Goal: Task Accomplishment & Management: Use online tool/utility

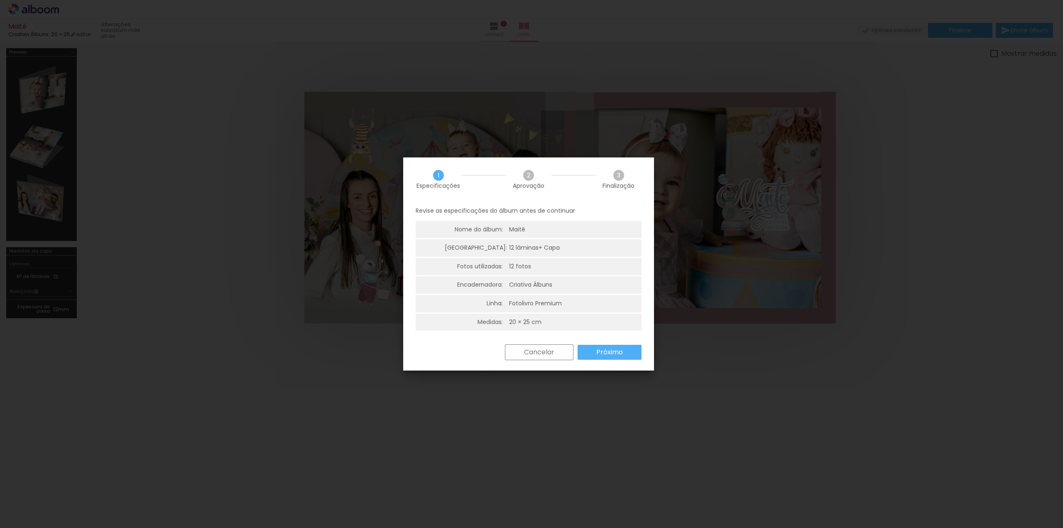
scroll to position [2, 0]
click at [557, 352] on paper-button "Cancelar" at bounding box center [539, 350] width 69 height 16
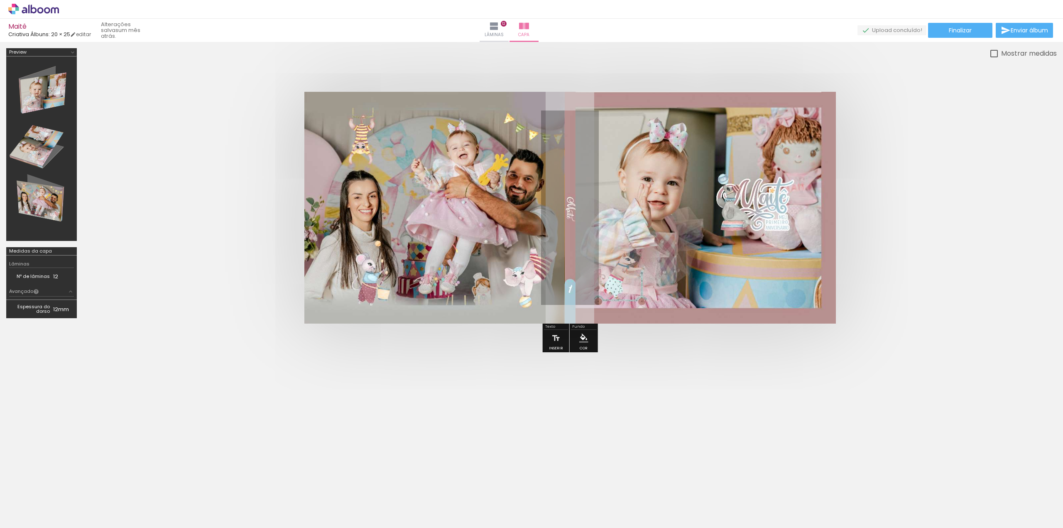
click at [32, 15] on div "› Editor de álbum" at bounding box center [531, 9] width 1063 height 19
click at [43, 6] on icon at bounding box center [33, 9] width 51 height 11
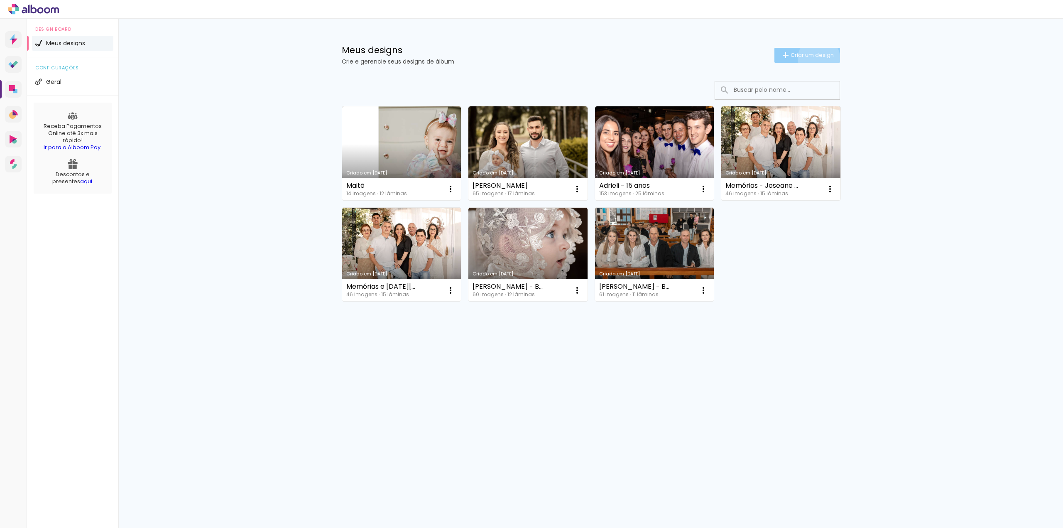
click at [817, 58] on span "Criar um design" at bounding box center [812, 54] width 43 height 5
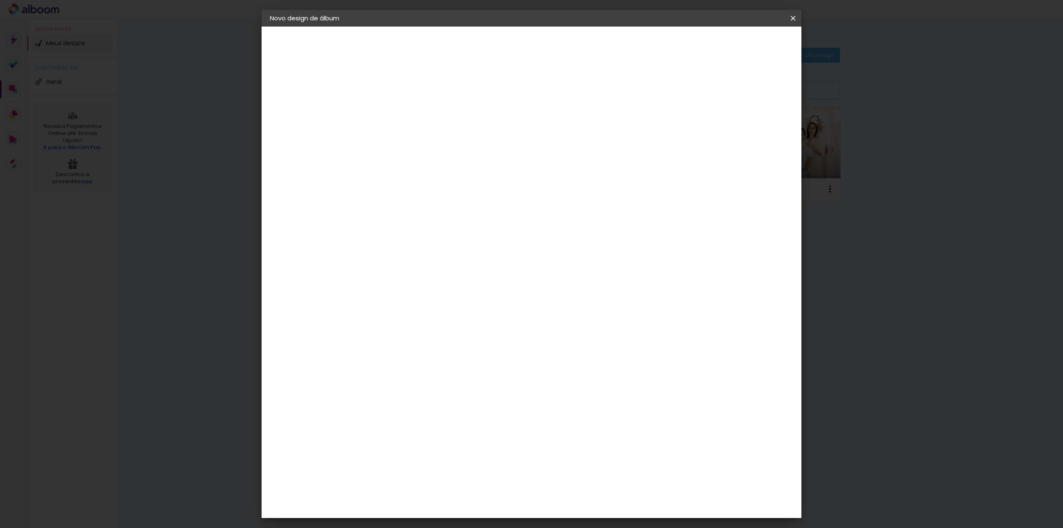
click at [406, 115] on input at bounding box center [406, 111] width 0 height 13
type input "[PERSON_NAME]"
type paper-input "[PERSON_NAME]"
click at [0, 0] on slot "Avançar" at bounding box center [0, 0] width 0 height 0
click at [469, 158] on input at bounding box center [427, 158] width 84 height 10
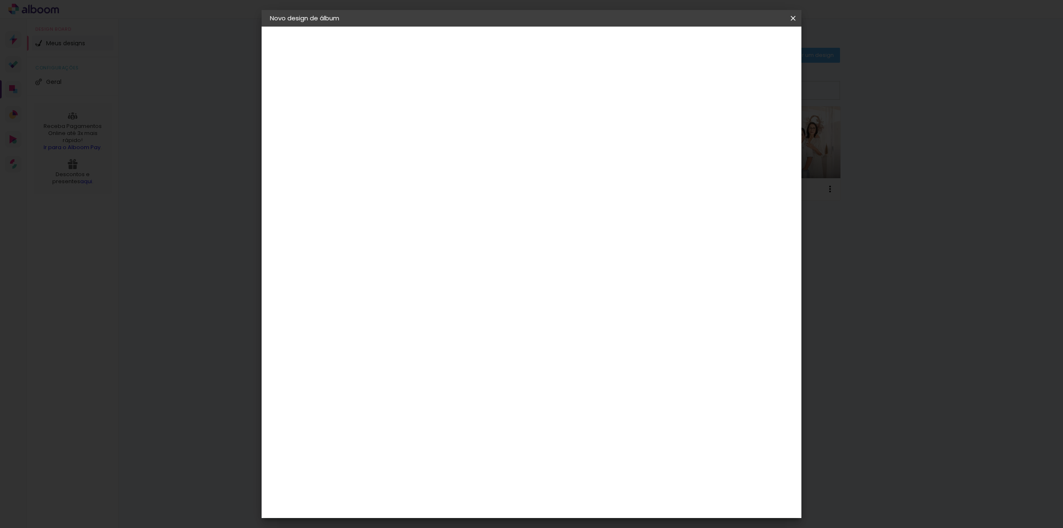
type input "cri"
type paper-input "cri"
click at [426, 209] on div "Criativa Álbuns" at bounding box center [412, 209] width 25 height 13
click at [0, 0] on slot "Avançar" at bounding box center [0, 0] width 0 height 0
click at [438, 138] on input "text" at bounding box center [422, 144] width 32 height 13
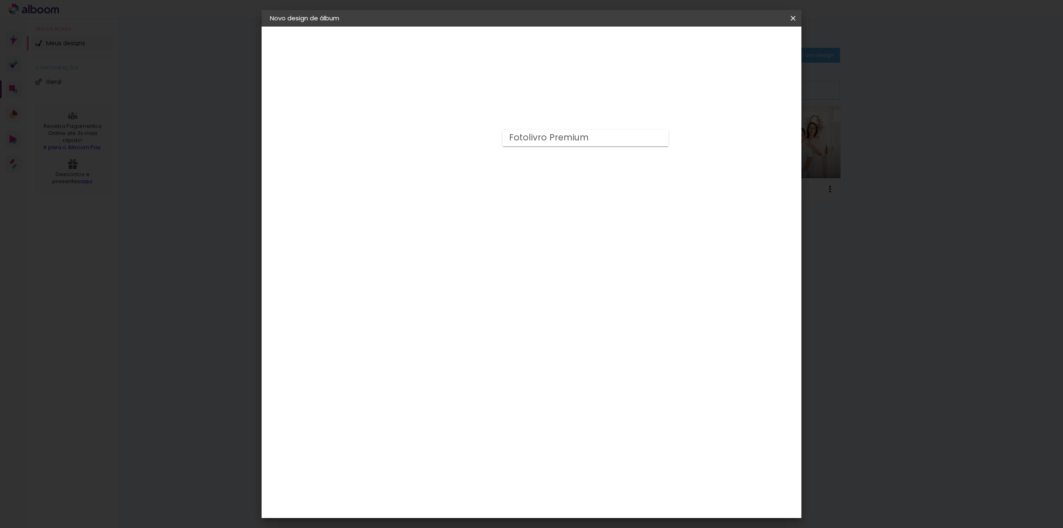
click at [658, 135] on paper-item "Fotolivro Premium" at bounding box center [585, 138] width 166 height 17
type input "Fotolivro Premium"
click at [462, 236] on span "20 × 30" at bounding box center [442, 247] width 39 height 22
click at [553, 97] on div "Opções disponíveis Fotolivro Premium Tamanho Escolha o tamanho Horizontal Model…" at bounding box center [462, 62] width 184 height 71
click at [517, 135] on iron-icon at bounding box center [512, 136] width 10 height 10
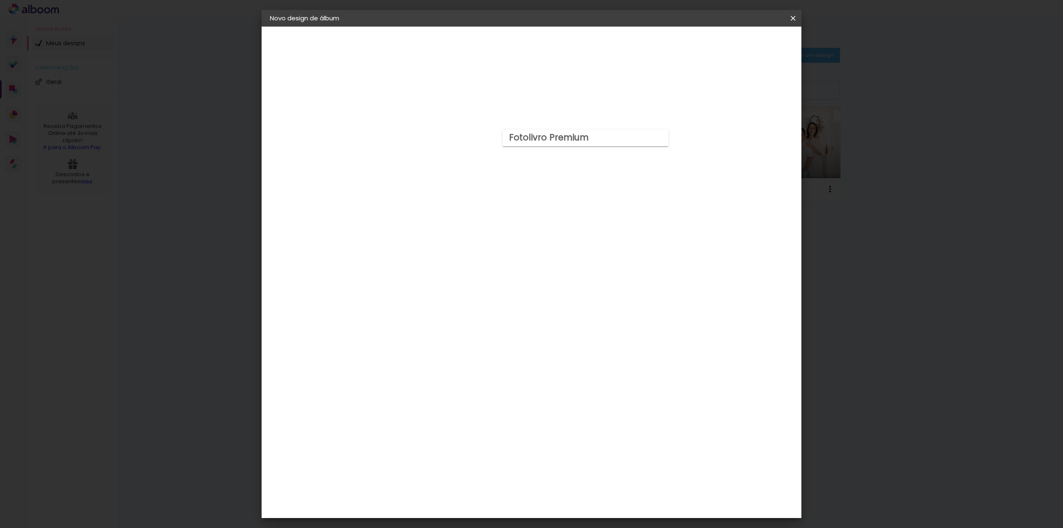
click at [660, 135] on paper-item "Fotolivro Premium" at bounding box center [585, 138] width 166 height 17
click at [0, 0] on slot "Avançar" at bounding box center [0, 0] width 0 height 0
click at [694, 91] on div at bounding box center [690, 89] width 7 height 7
type paper-checkbox "on"
click at [741, 45] on span "Iniciar design" at bounding box center [722, 44] width 38 height 6
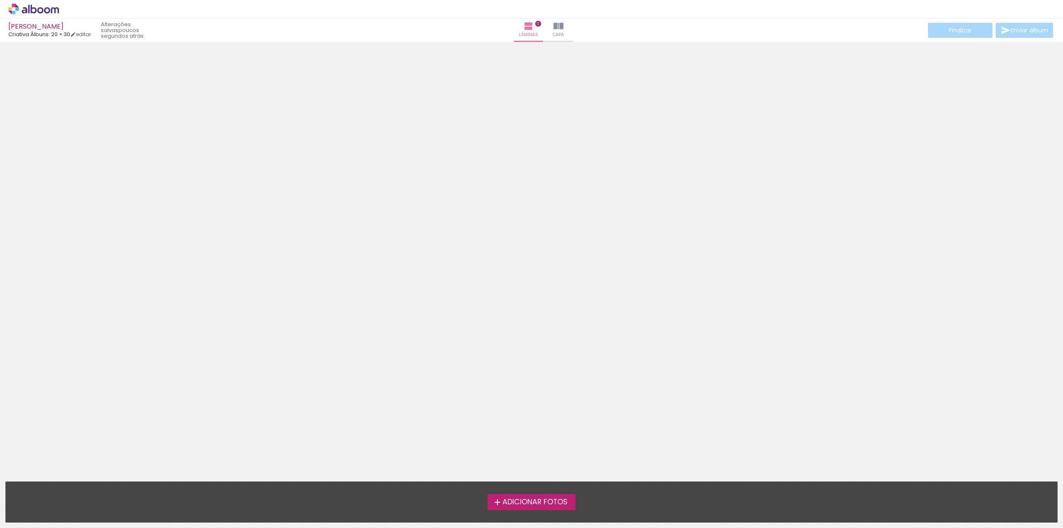
click at [512, 502] on span "Adicionar Fotos" at bounding box center [534, 501] width 65 height 7
click at [0, 0] on input "file" at bounding box center [0, 0] width 0 height 0
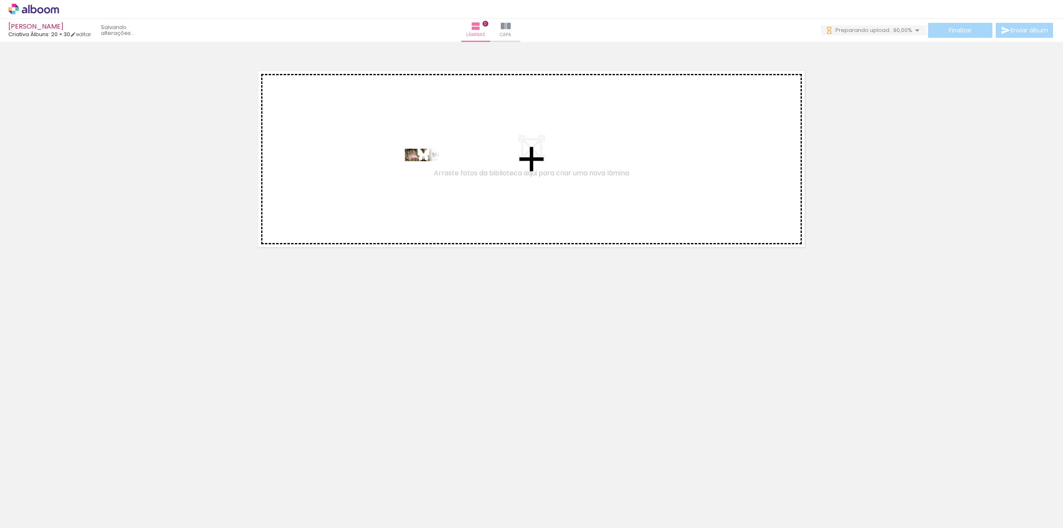
drag, startPoint x: 92, startPoint y: 504, endPoint x: 430, endPoint y: 174, distance: 472.4
click at [430, 174] on quentale-workspace at bounding box center [531, 264] width 1063 height 528
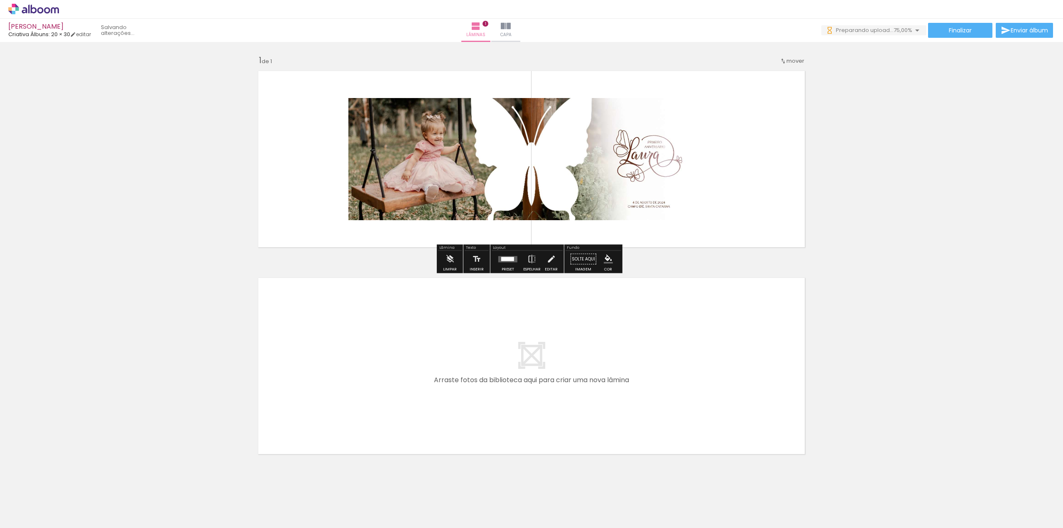
click at [506, 259] on div at bounding box center [507, 259] width 13 height 4
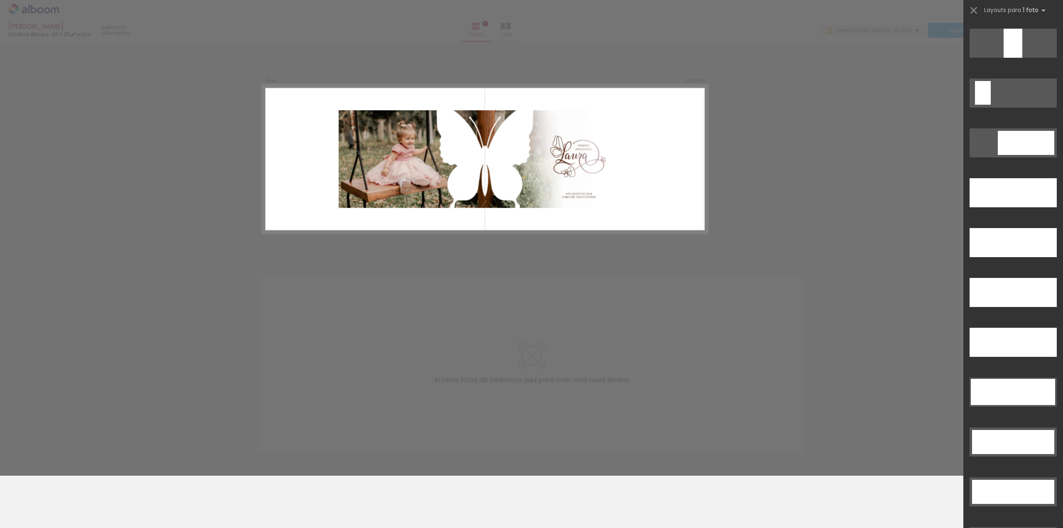
scroll to position [2242, 0]
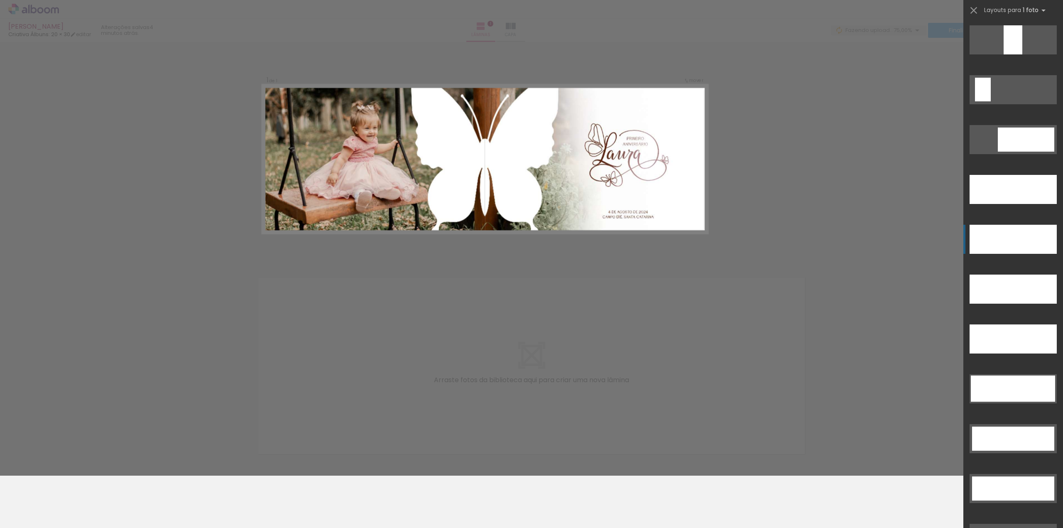
click at [1021, 243] on div at bounding box center [1012, 239] width 87 height 29
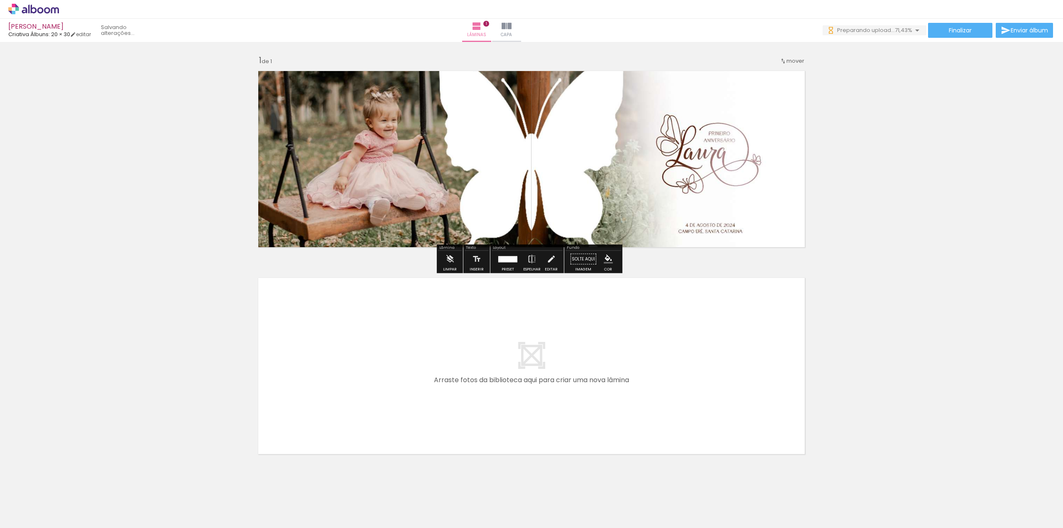
click at [989, 239] on div "Inserir lâmina 1 de 1" at bounding box center [531, 252] width 1063 height 414
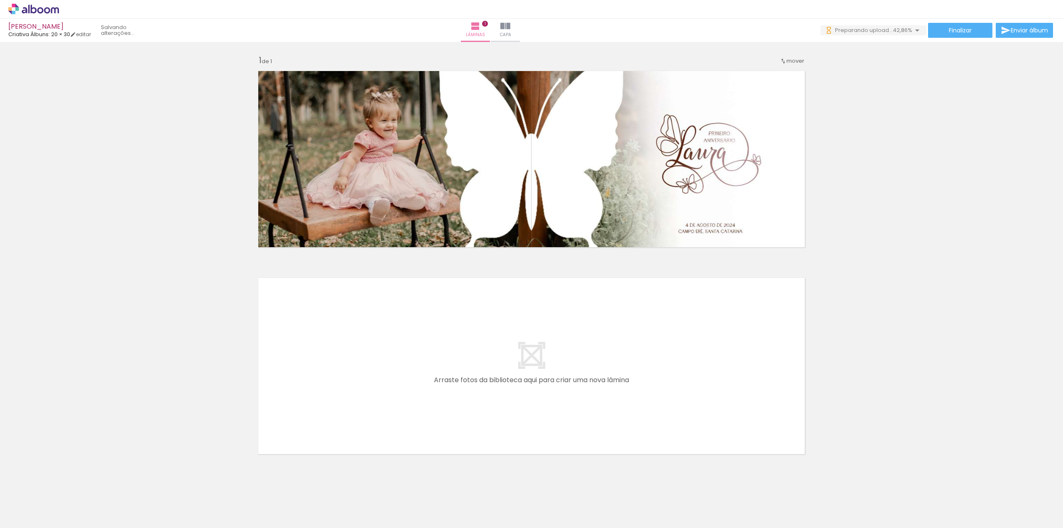
scroll to position [0, 0]
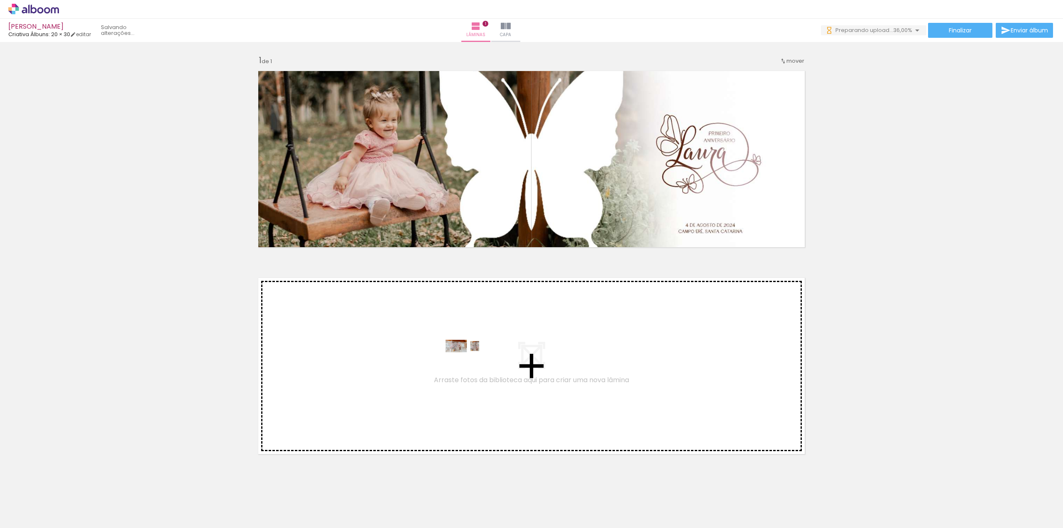
drag, startPoint x: 130, startPoint y: 504, endPoint x: 470, endPoint y: 365, distance: 367.5
click at [470, 365] on quentale-workspace at bounding box center [531, 264] width 1063 height 528
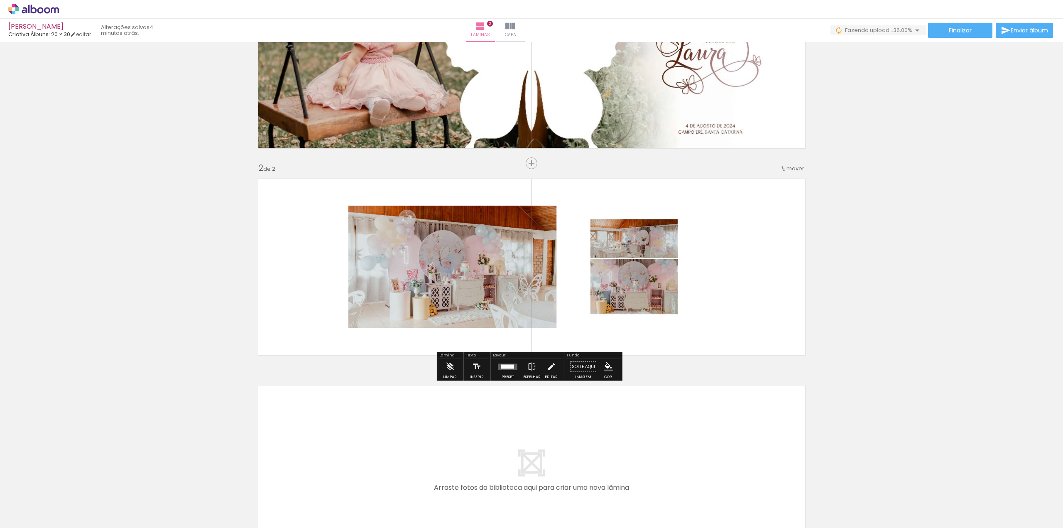
scroll to position [91, 0]
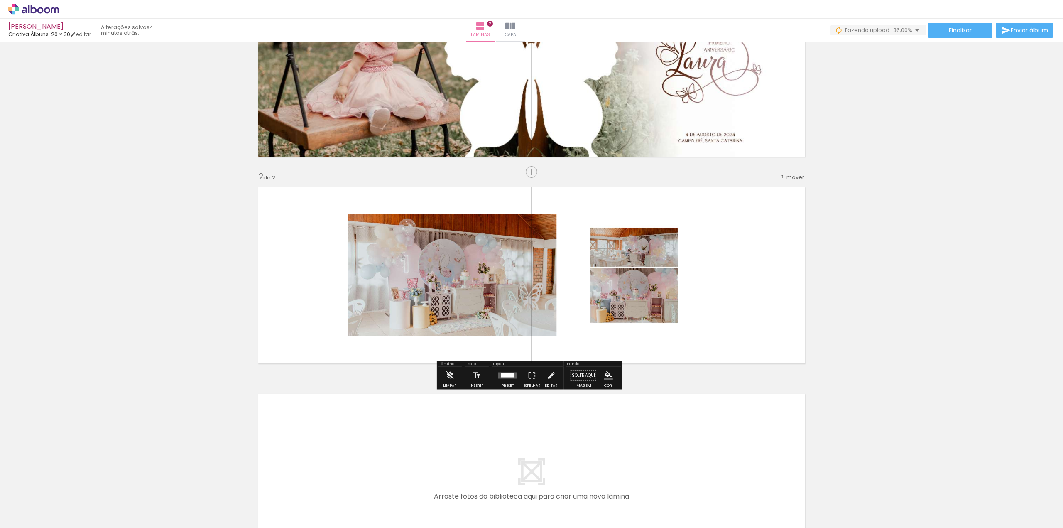
click at [502, 373] on div at bounding box center [507, 375] width 13 height 4
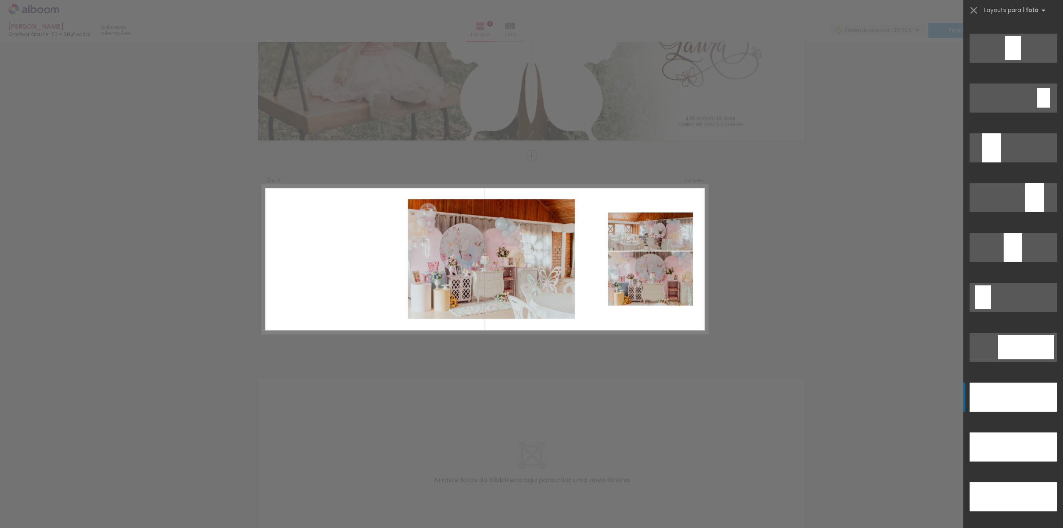
scroll to position [2367, 0]
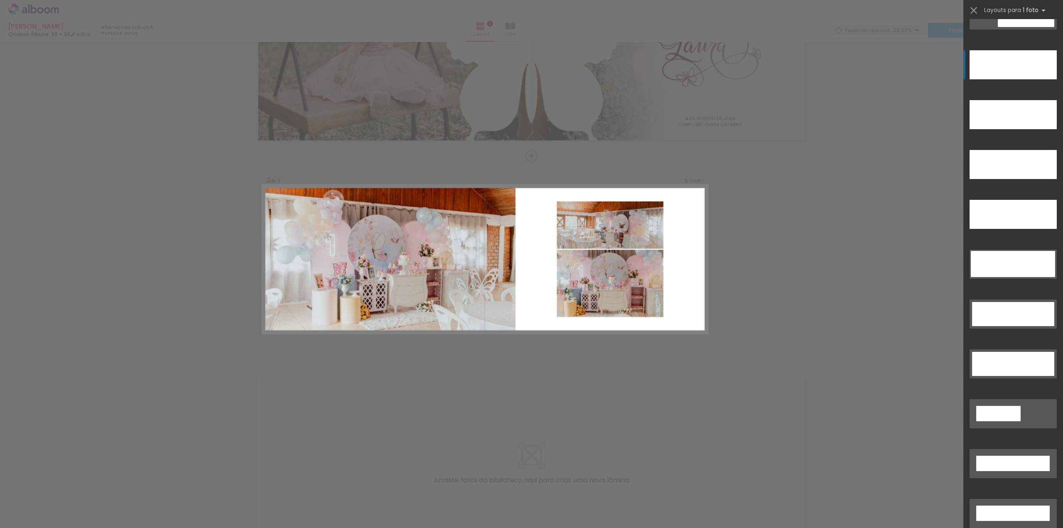
click at [1031, 64] on div at bounding box center [1012, 64] width 87 height 29
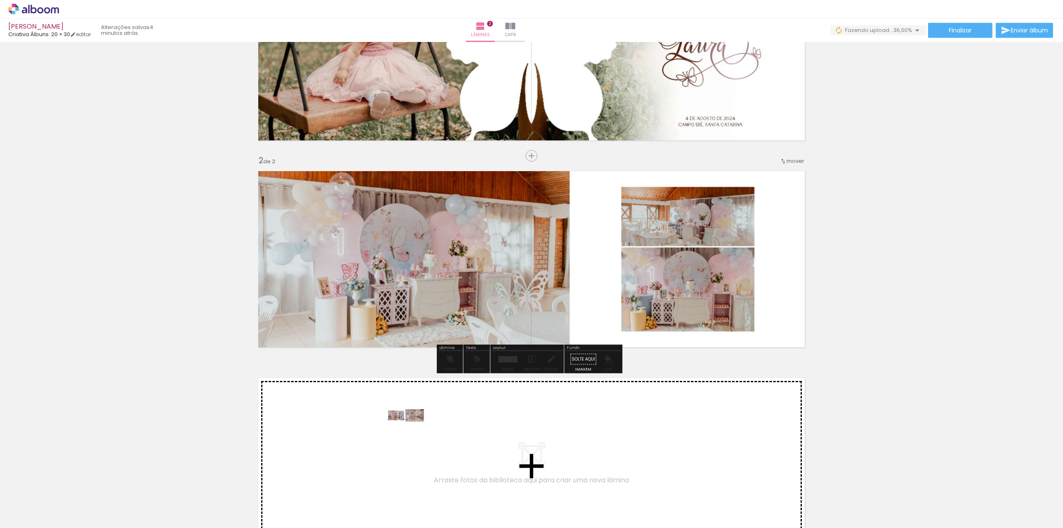
drag, startPoint x: 183, startPoint y: 504, endPoint x: 411, endPoint y: 434, distance: 238.9
click at [411, 434] on quentale-workspace at bounding box center [531, 264] width 1063 height 528
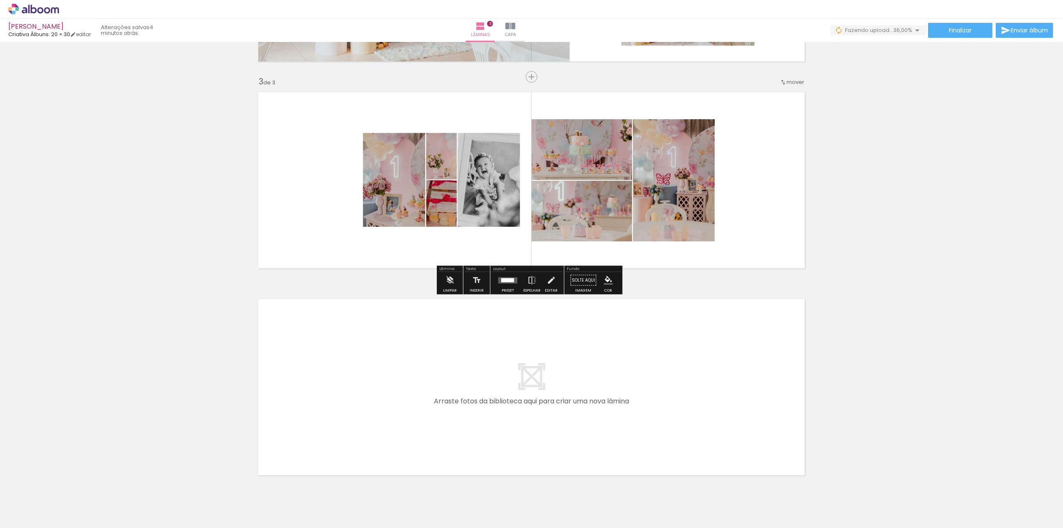
scroll to position [426, 0]
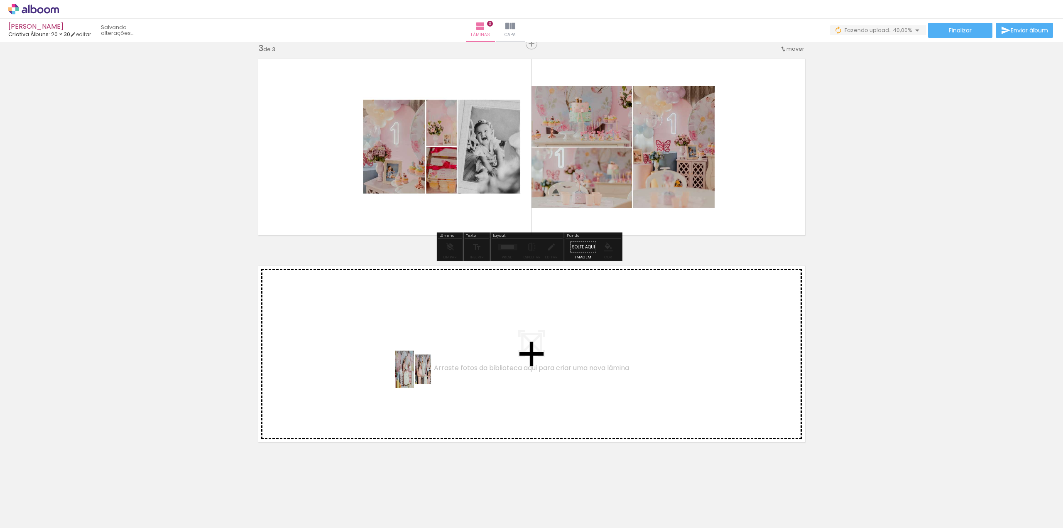
drag, startPoint x: 250, startPoint y: 478, endPoint x: 442, endPoint y: 364, distance: 222.9
click at [442, 364] on quentale-workspace at bounding box center [531, 264] width 1063 height 528
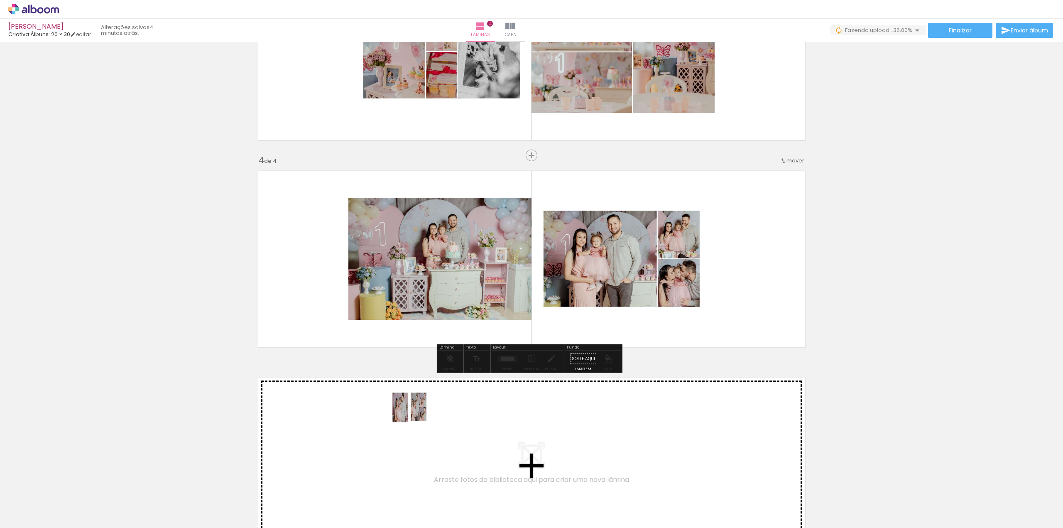
drag, startPoint x: 271, startPoint y: 502, endPoint x: 416, endPoint y: 413, distance: 170.5
click at [416, 413] on quentale-workspace at bounding box center [531, 264] width 1063 height 528
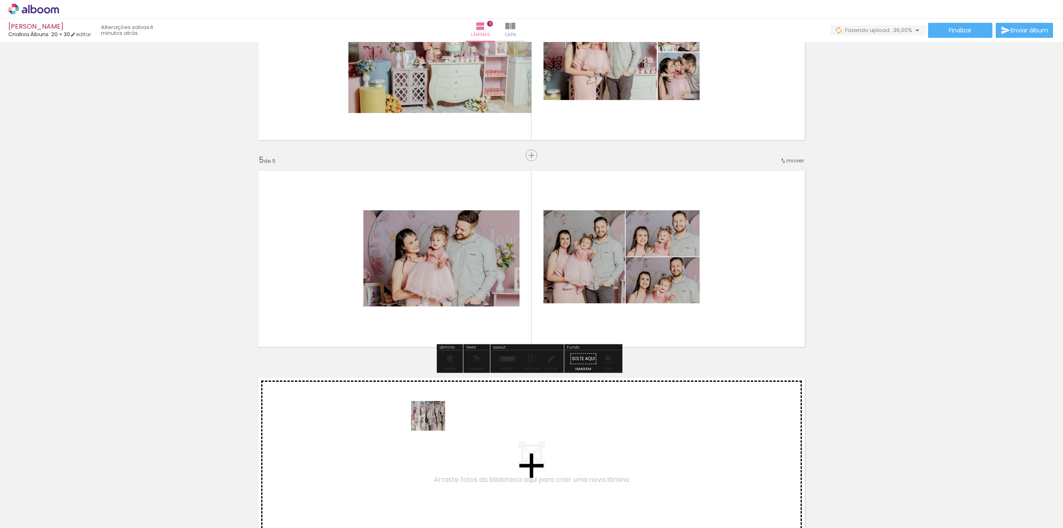
drag, startPoint x: 326, startPoint y: 504, endPoint x: 436, endPoint y: 420, distance: 138.9
click at [436, 420] on quentale-workspace at bounding box center [531, 264] width 1063 height 528
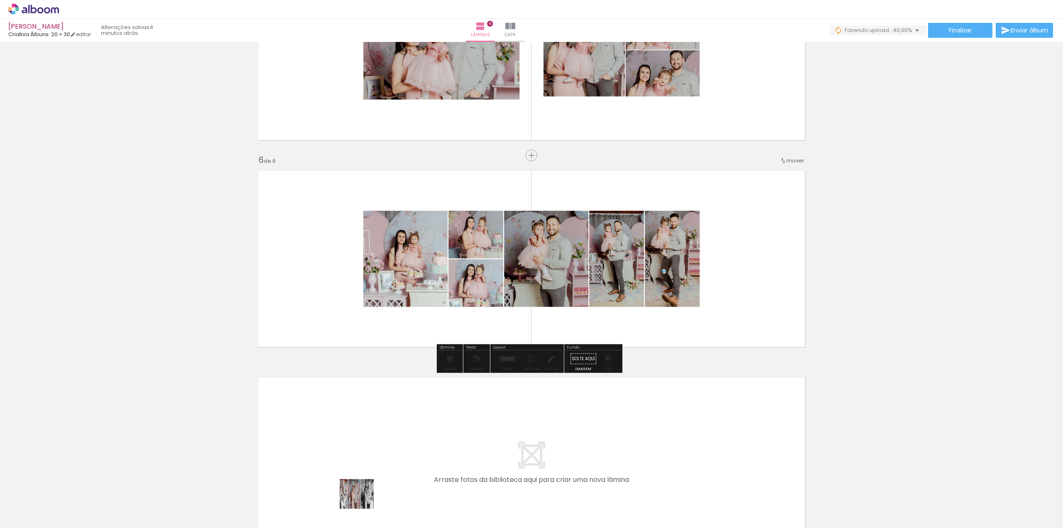
drag, startPoint x: 359, startPoint y: 504, endPoint x: 455, endPoint y: 407, distance: 136.2
click at [455, 407] on quentale-workspace at bounding box center [531, 264] width 1063 height 528
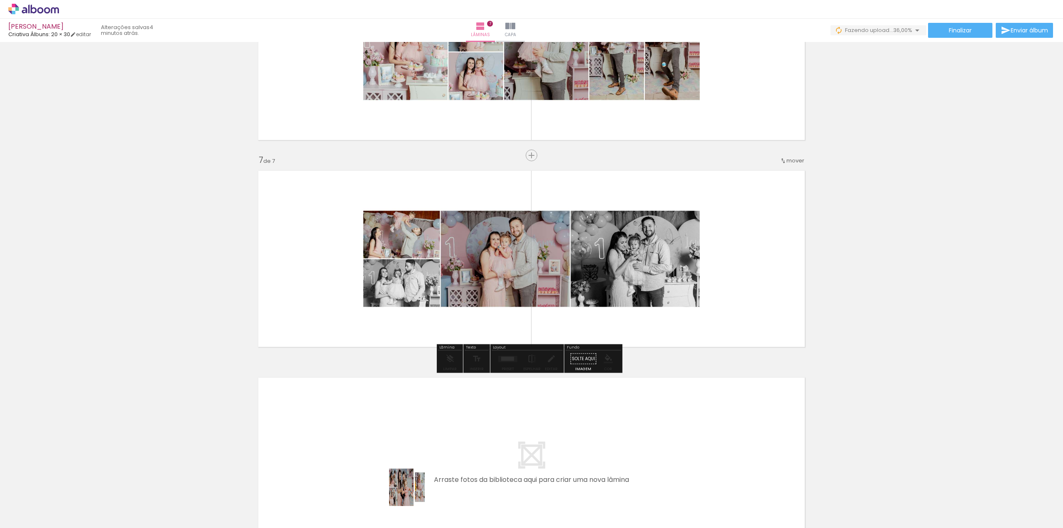
drag, startPoint x: 414, startPoint y: 493, endPoint x: 457, endPoint y: 416, distance: 88.6
click at [457, 416] on quentale-workspace at bounding box center [531, 264] width 1063 height 528
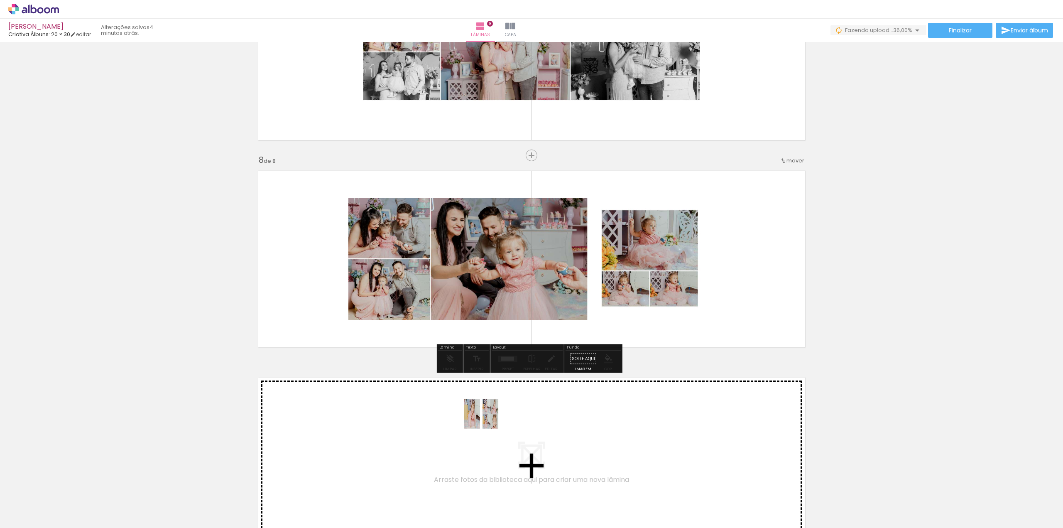
drag, startPoint x: 468, startPoint y: 504, endPoint x: 487, endPoint y: 420, distance: 86.6
click at [487, 420] on quentale-workspace at bounding box center [531, 264] width 1063 height 528
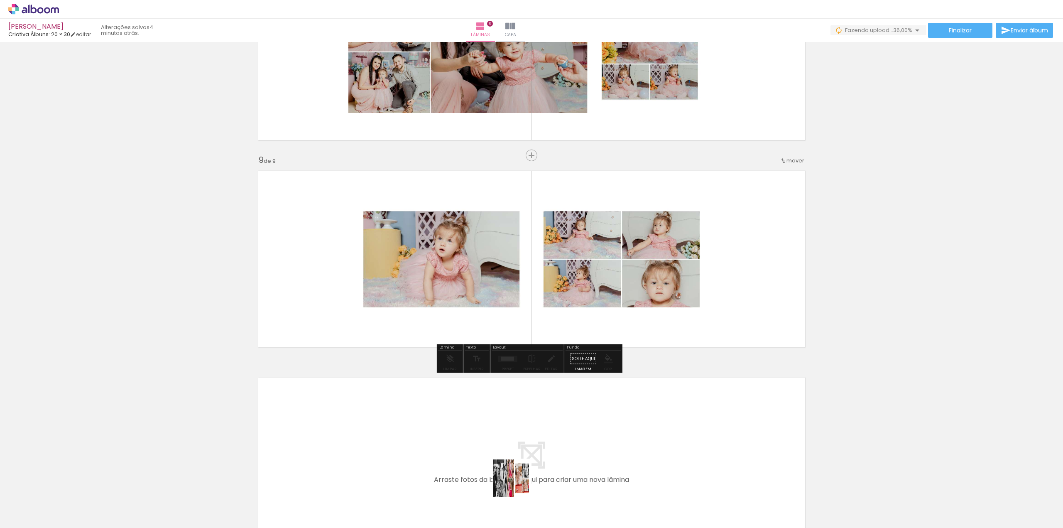
drag, startPoint x: 521, startPoint y: 498, endPoint x: 514, endPoint y: 432, distance: 66.3
click at [514, 432] on quentale-workspace at bounding box center [531, 264] width 1063 height 528
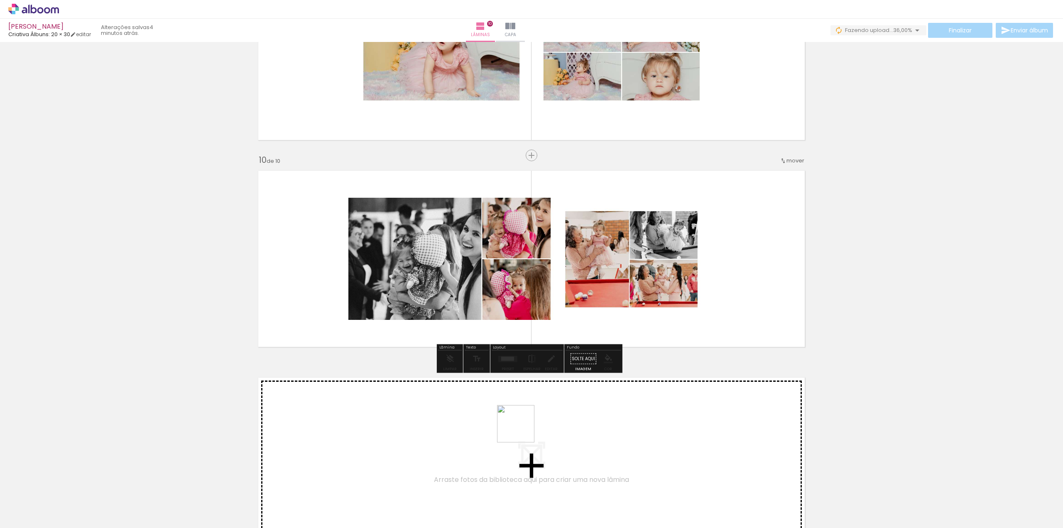
drag, startPoint x: 558, startPoint y: 501, endPoint x: 520, endPoint y: 428, distance: 82.8
click at [520, 428] on quentale-workspace at bounding box center [531, 264] width 1063 height 528
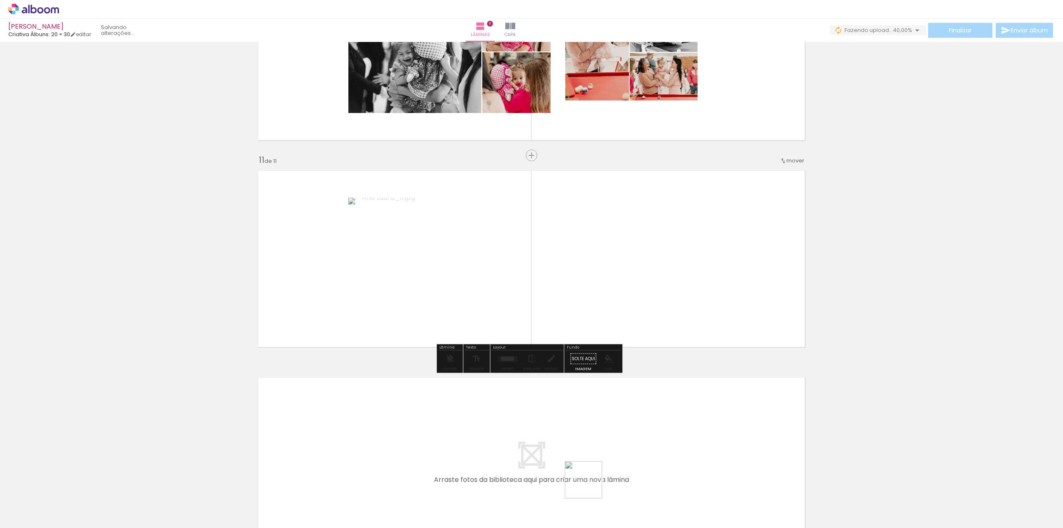
drag, startPoint x: 600, startPoint y: 504, endPoint x: 588, endPoint y: 479, distance: 28.0
click at [548, 436] on quentale-workspace at bounding box center [531, 264] width 1063 height 528
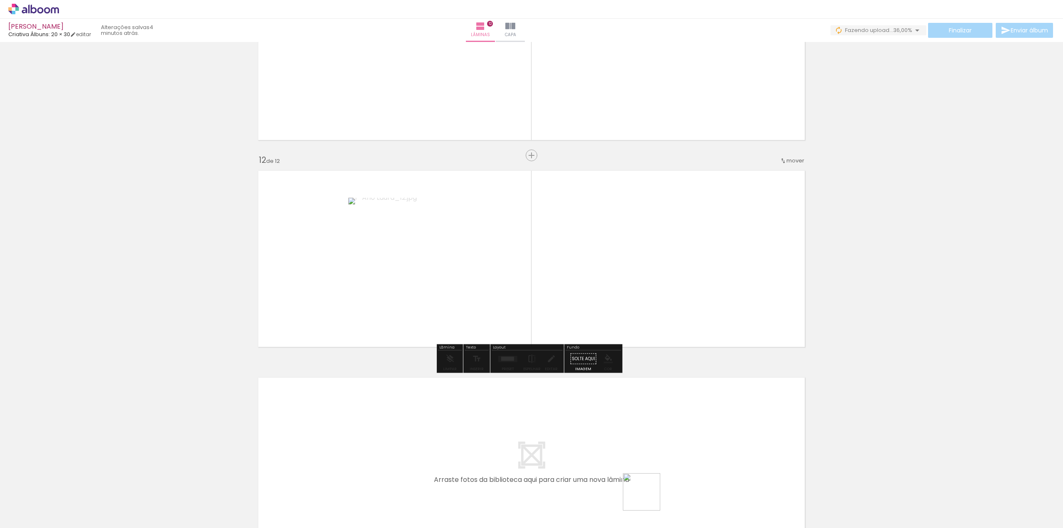
drag, startPoint x: 648, startPoint y: 498, endPoint x: 570, endPoint y: 426, distance: 105.7
click at [570, 426] on quentale-workspace at bounding box center [531, 264] width 1063 height 528
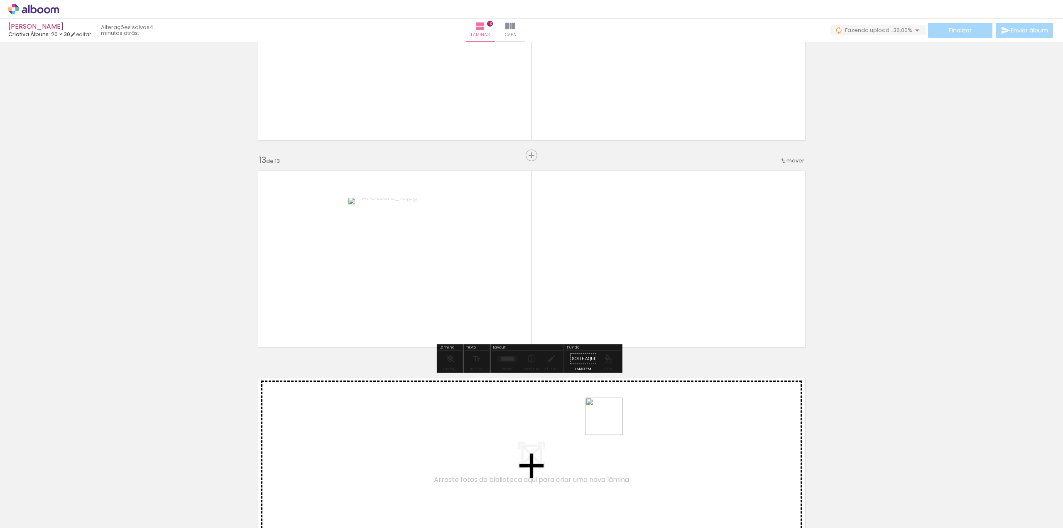
drag, startPoint x: 705, startPoint y: 504, endPoint x: 610, endPoint y: 422, distance: 125.4
click at [610, 422] on quentale-workspace at bounding box center [531, 264] width 1063 height 528
drag, startPoint x: 748, startPoint y: 497, endPoint x: 622, endPoint y: 421, distance: 147.7
click at [622, 421] on quentale-workspace at bounding box center [531, 264] width 1063 height 528
drag, startPoint x: 793, startPoint y: 504, endPoint x: 632, endPoint y: 424, distance: 179.6
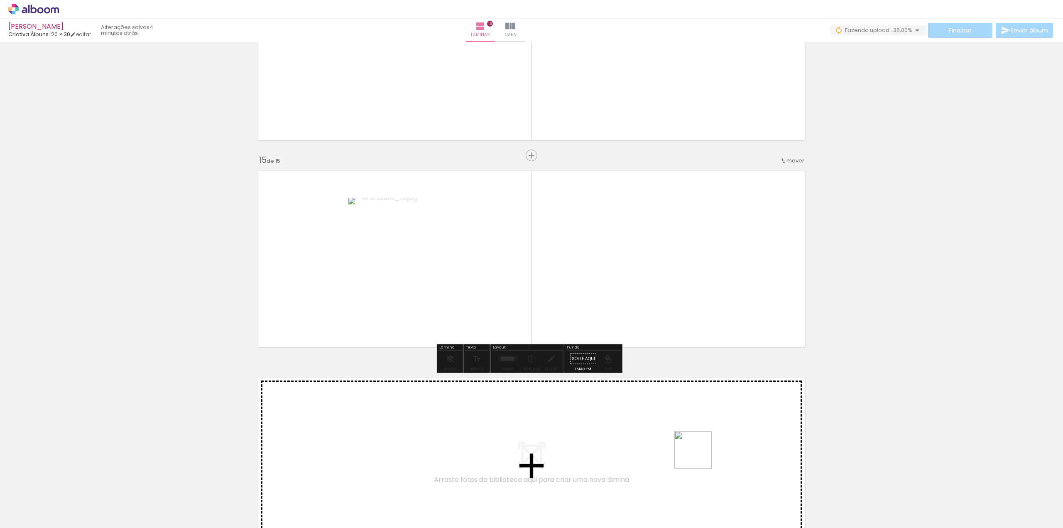
click at [632, 424] on quentale-workspace at bounding box center [531, 264] width 1063 height 528
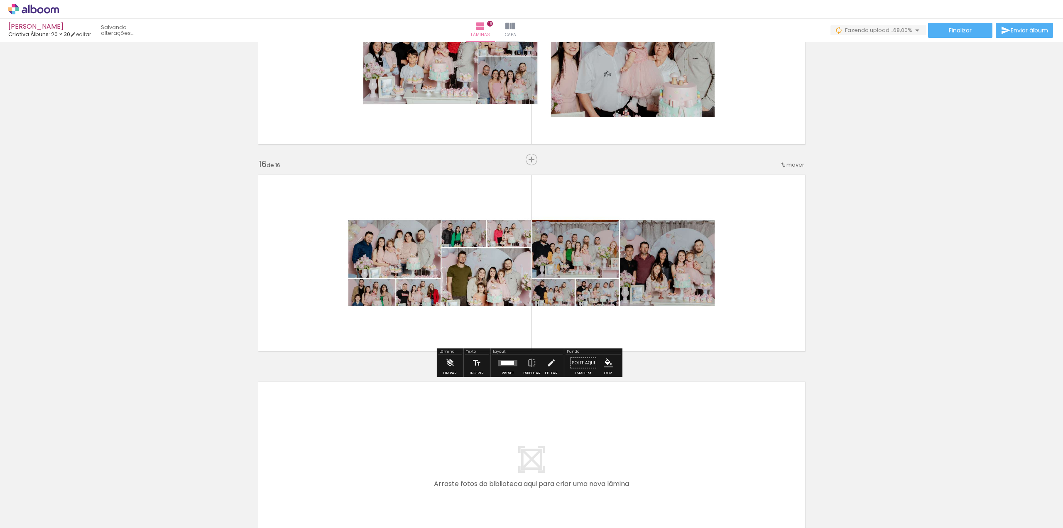
scroll to position [3002, 0]
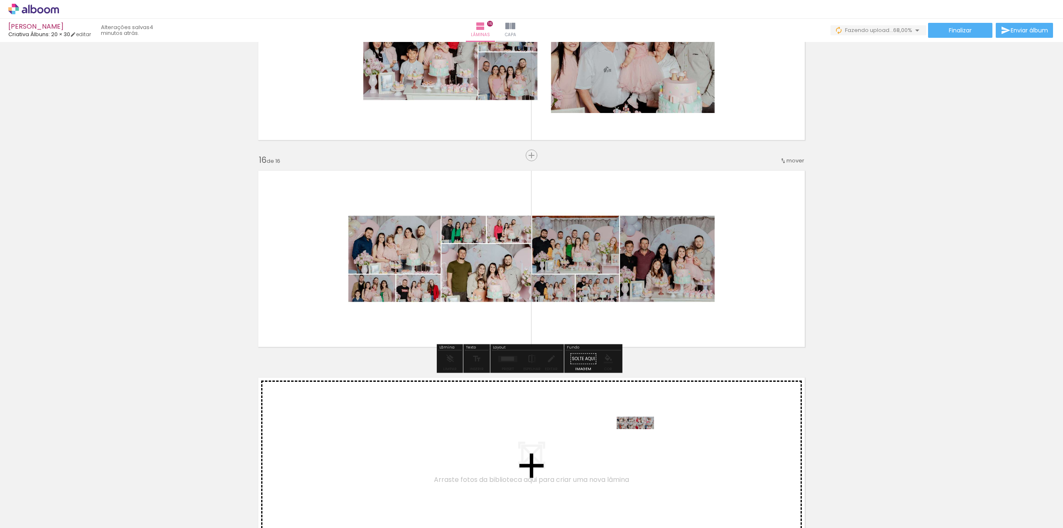
drag, startPoint x: 828, startPoint y: 502, endPoint x: 634, endPoint y: 436, distance: 204.8
click at [634, 436] on quentale-workspace at bounding box center [531, 264] width 1063 height 528
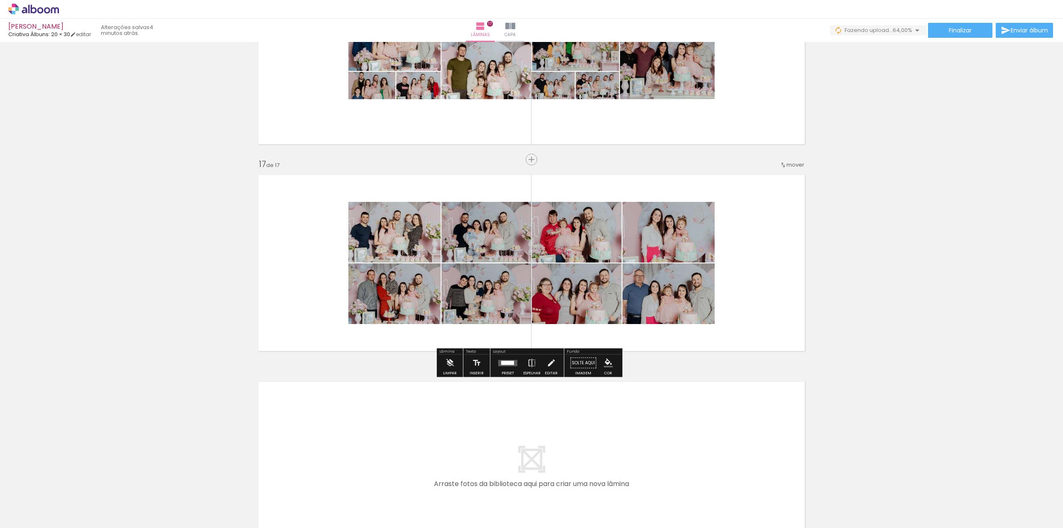
scroll to position [3209, 0]
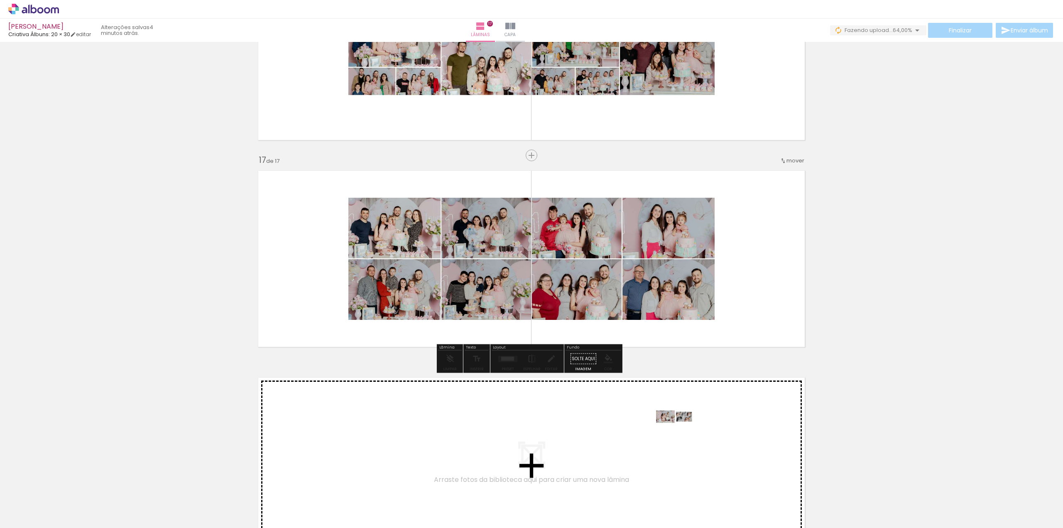
drag, startPoint x: 889, startPoint y: 511, endPoint x: 681, endPoint y: 435, distance: 222.1
click at [681, 435] on quentale-workspace at bounding box center [531, 264] width 1063 height 528
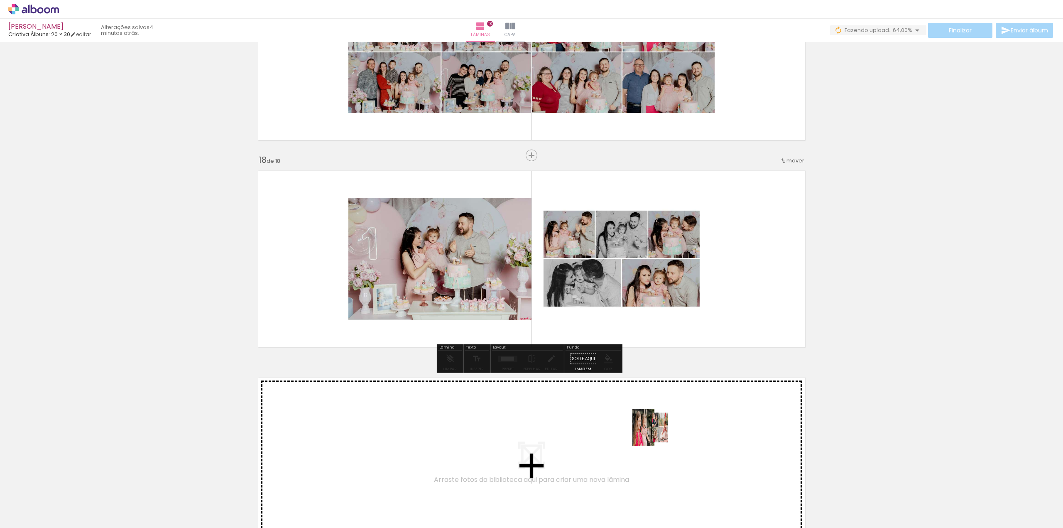
drag, startPoint x: 921, startPoint y: 502, endPoint x: 657, endPoint y: 433, distance: 273.2
click at [657, 433] on quentale-workspace at bounding box center [531, 264] width 1063 height 528
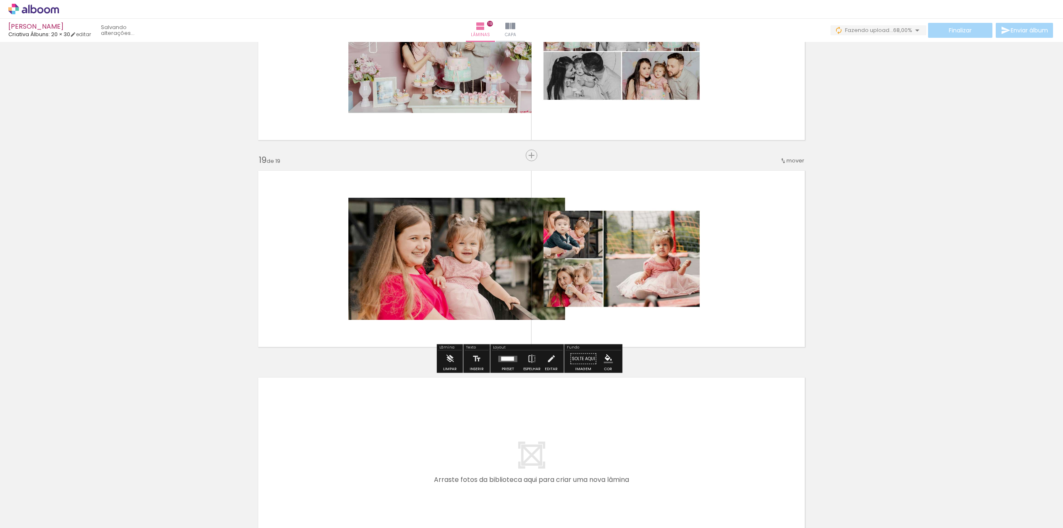
drag, startPoint x: 966, startPoint y: 501, endPoint x: 640, endPoint y: 429, distance: 333.4
click at [640, 429] on quentale-workspace at bounding box center [531, 264] width 1063 height 528
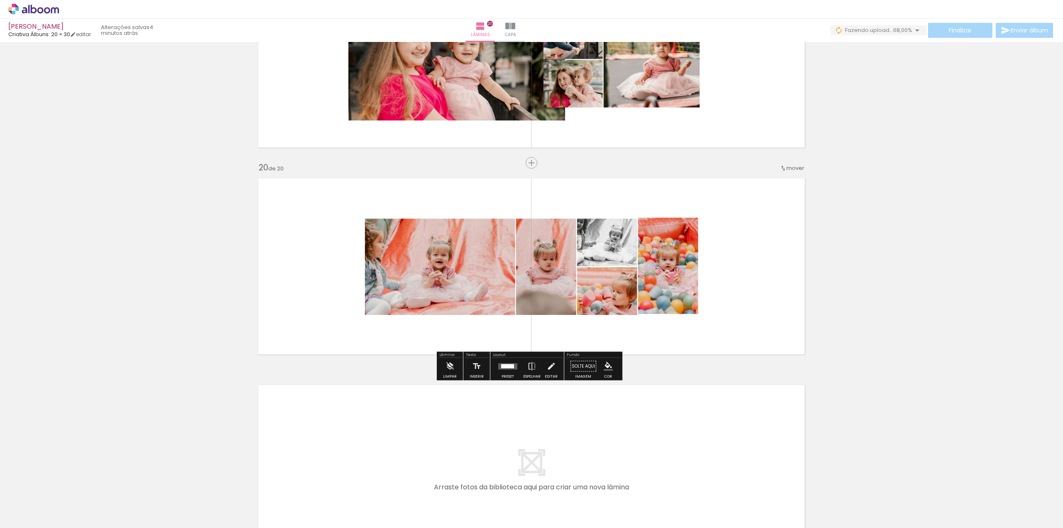
scroll to position [3829, 0]
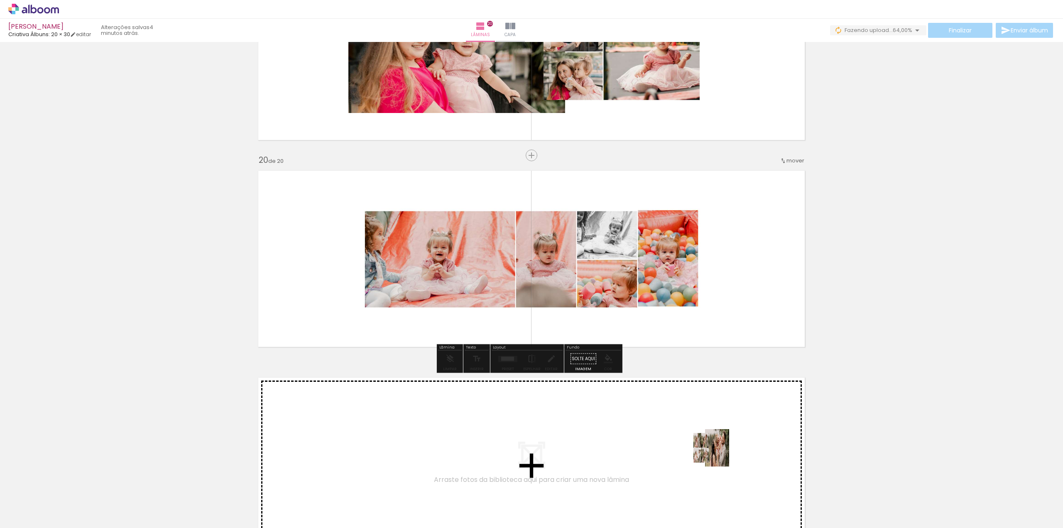
drag, startPoint x: 1022, startPoint y: 506, endPoint x: 698, endPoint y: 447, distance: 329.2
click at [698, 447] on quentale-workspace at bounding box center [531, 264] width 1063 height 528
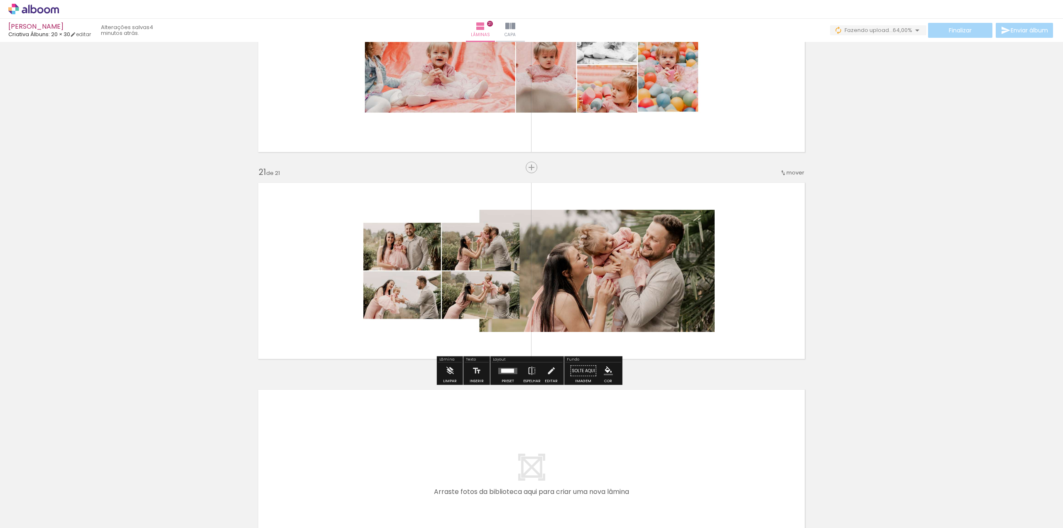
scroll to position [4036, 0]
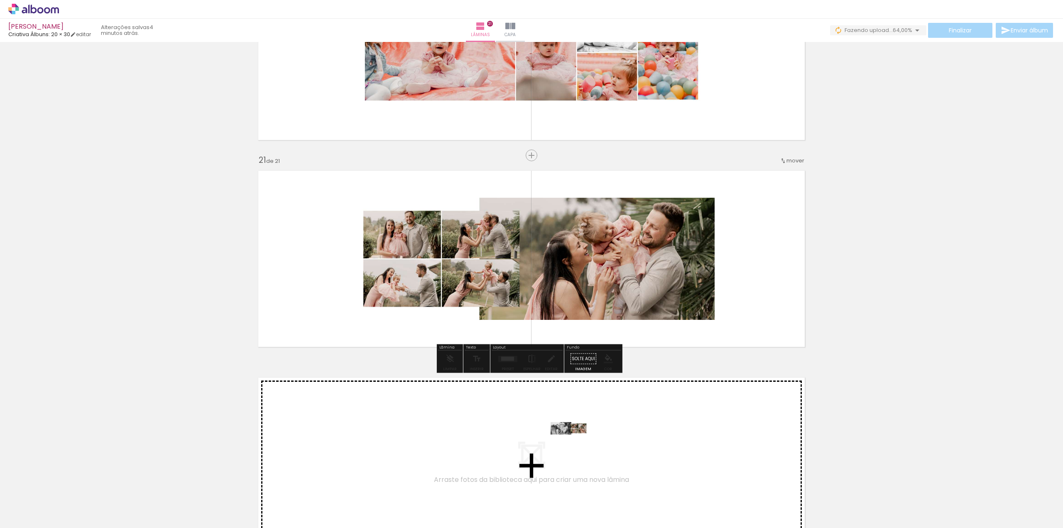
drag, startPoint x: 1060, startPoint y: 507, endPoint x: 575, endPoint y: 447, distance: 488.6
click at [575, 447] on quentale-workspace at bounding box center [531, 264] width 1063 height 528
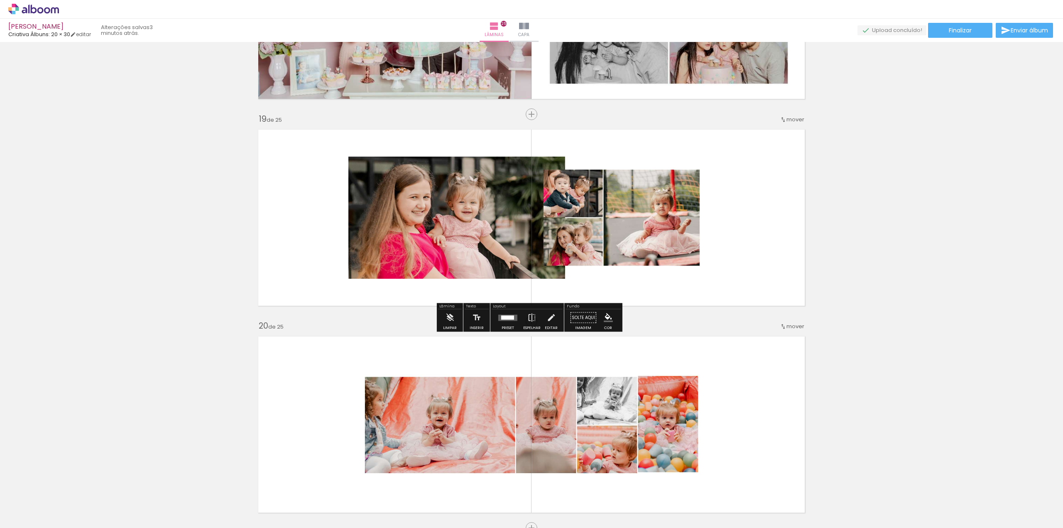
scroll to position [3665, 0]
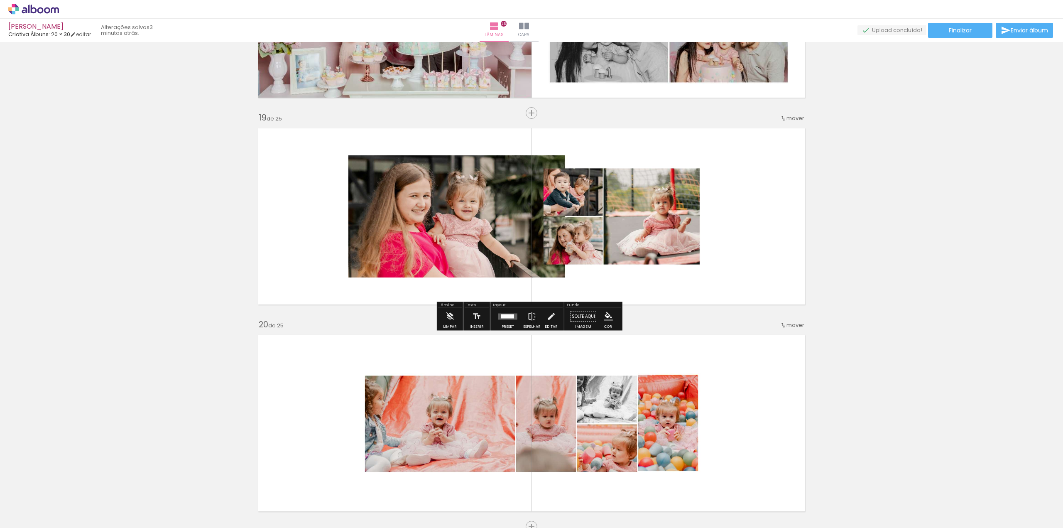
click at [505, 318] on div at bounding box center [507, 316] width 13 height 4
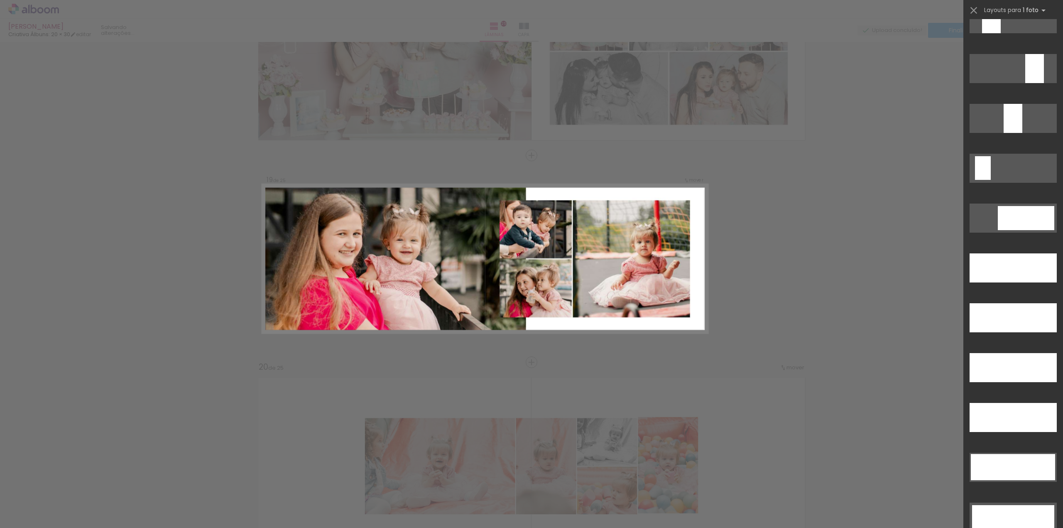
scroll to position [2242, 0]
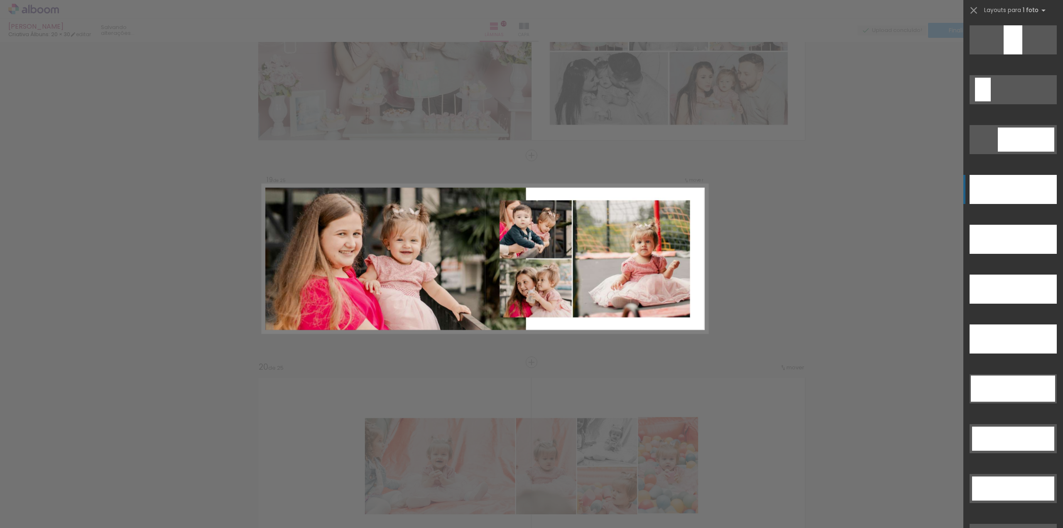
click at [1019, 201] on div at bounding box center [1012, 189] width 87 height 29
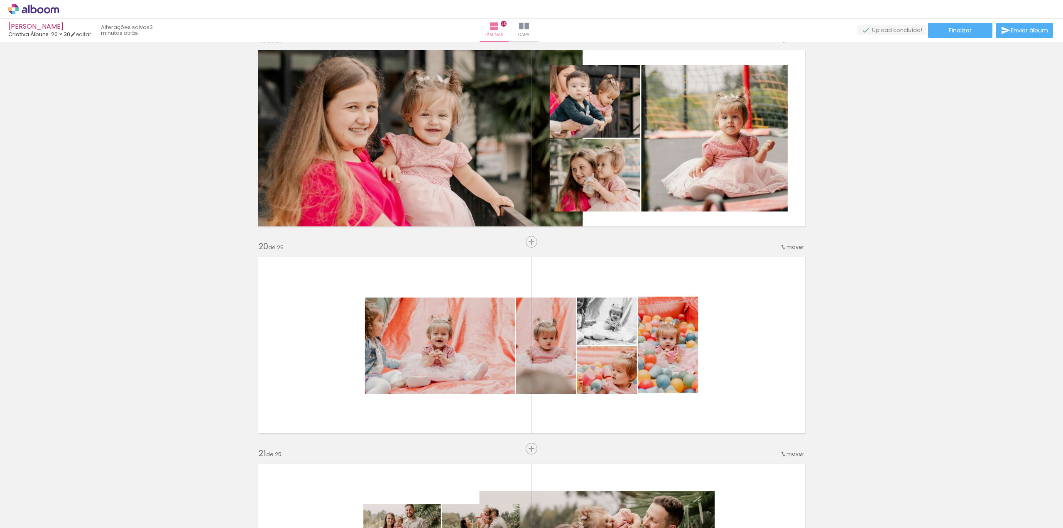
scroll to position [3871, 0]
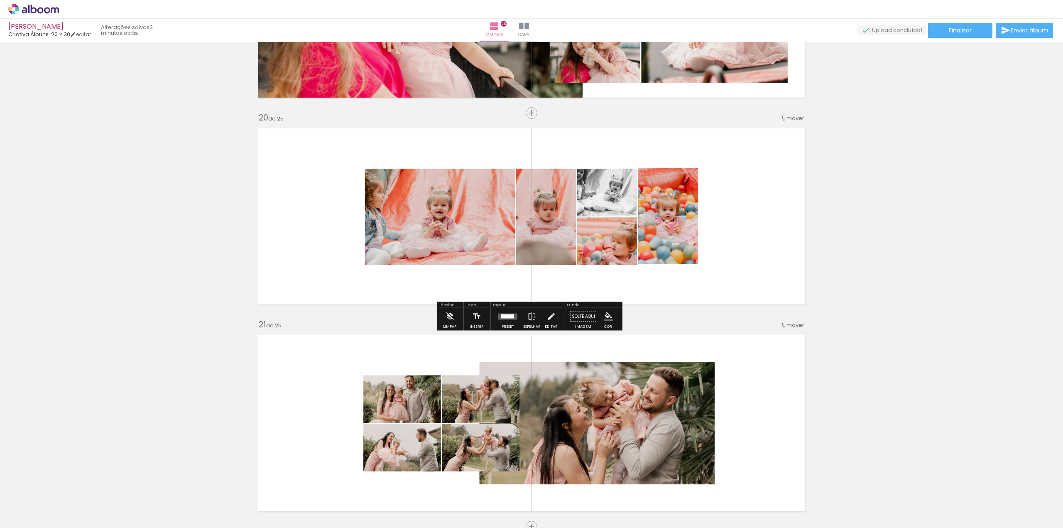
click at [504, 318] on quentale-layouter at bounding box center [507, 316] width 19 height 6
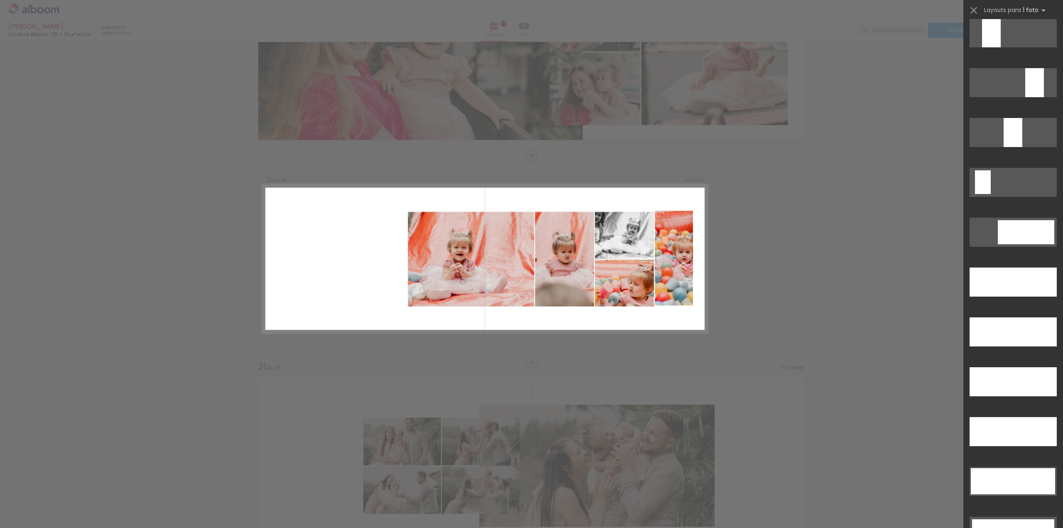
scroll to position [2201, 0]
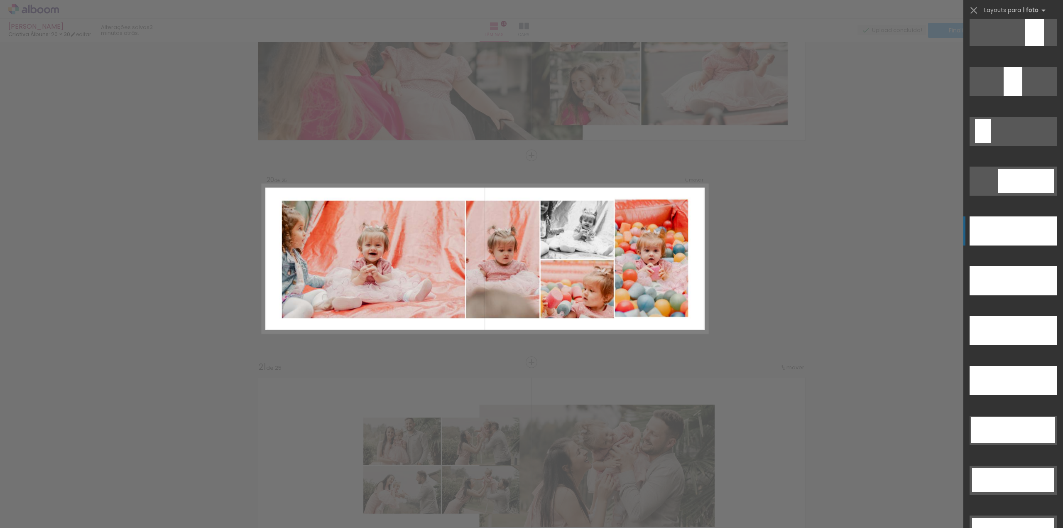
click at [1026, 236] on div at bounding box center [1012, 230] width 87 height 29
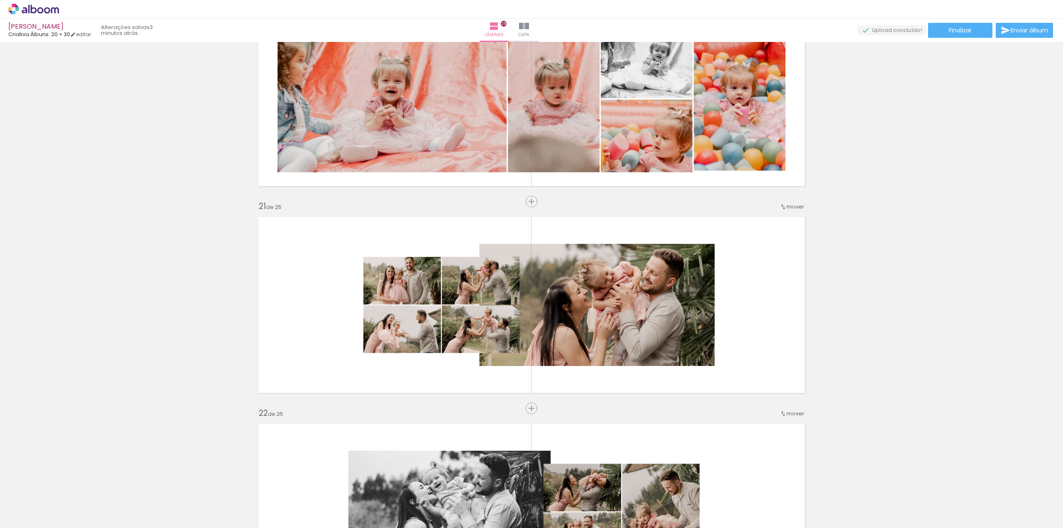
scroll to position [4037, 0]
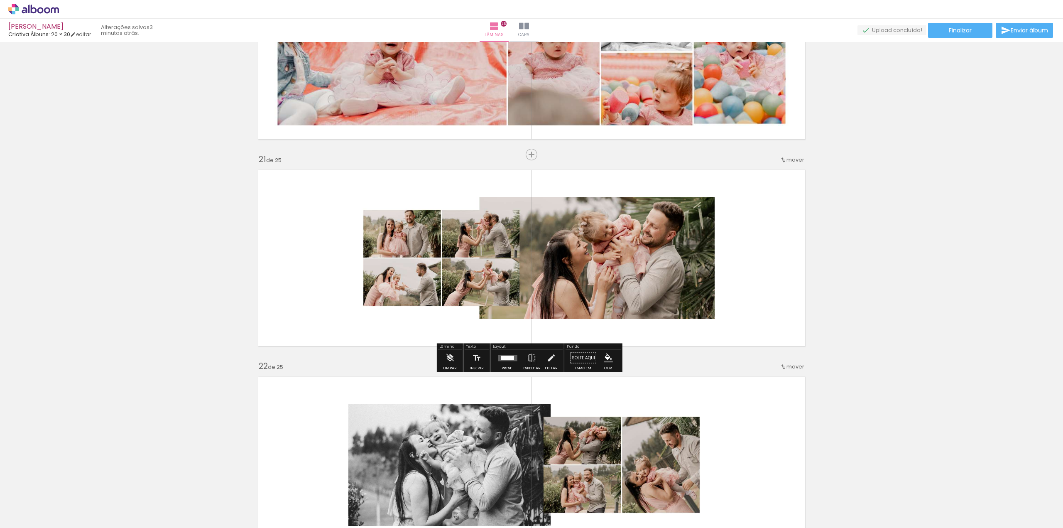
click at [505, 357] on div at bounding box center [507, 357] width 13 height 4
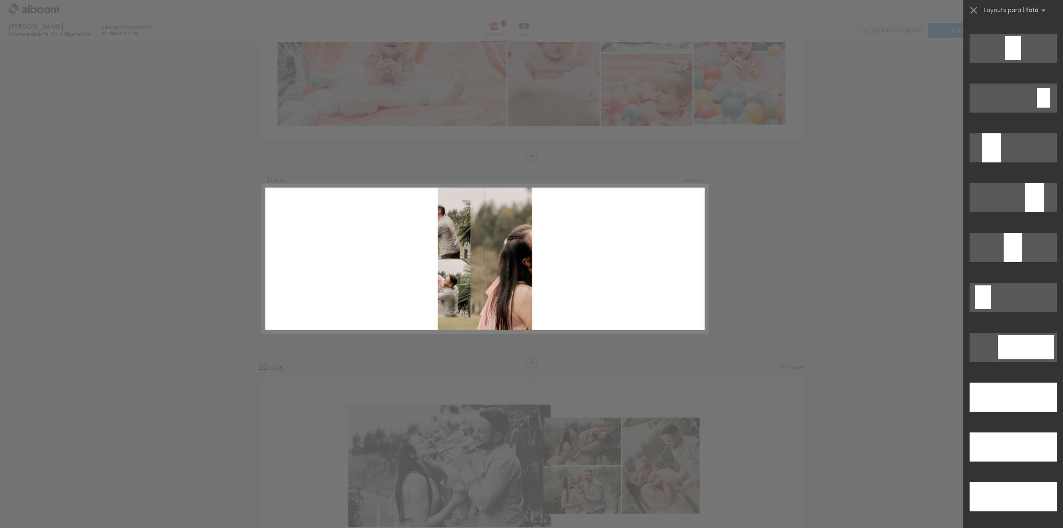
scroll to position [2367, 0]
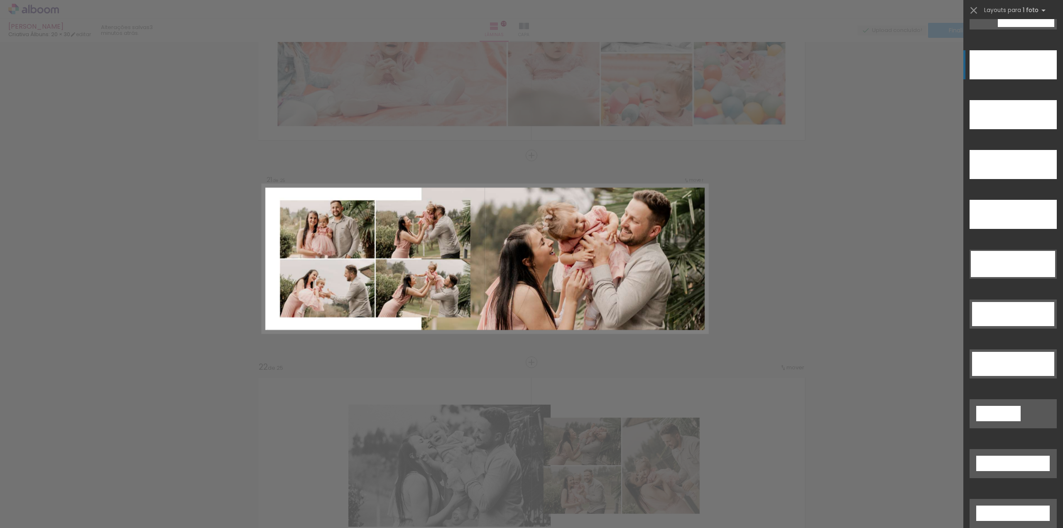
click at [1015, 66] on div at bounding box center [1012, 64] width 87 height 29
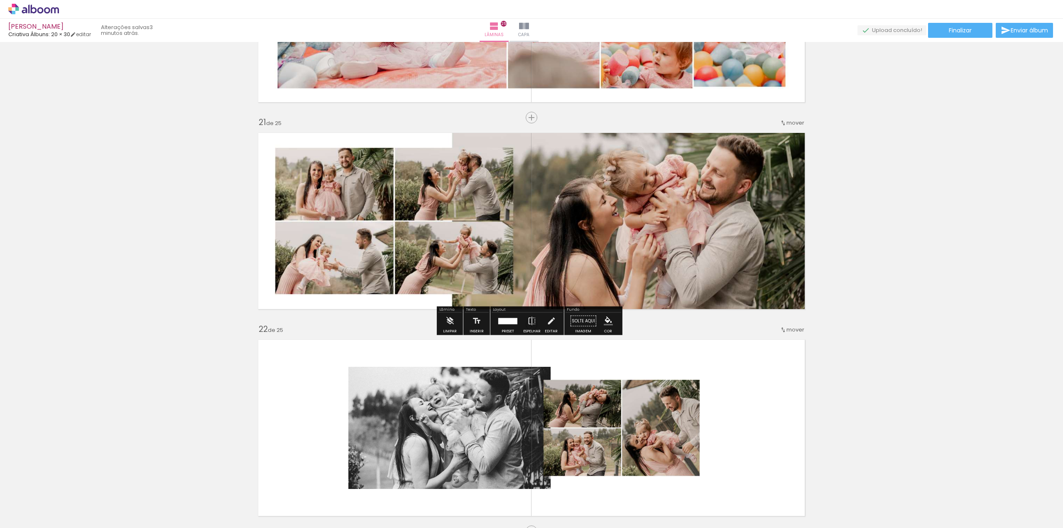
scroll to position [4285, 0]
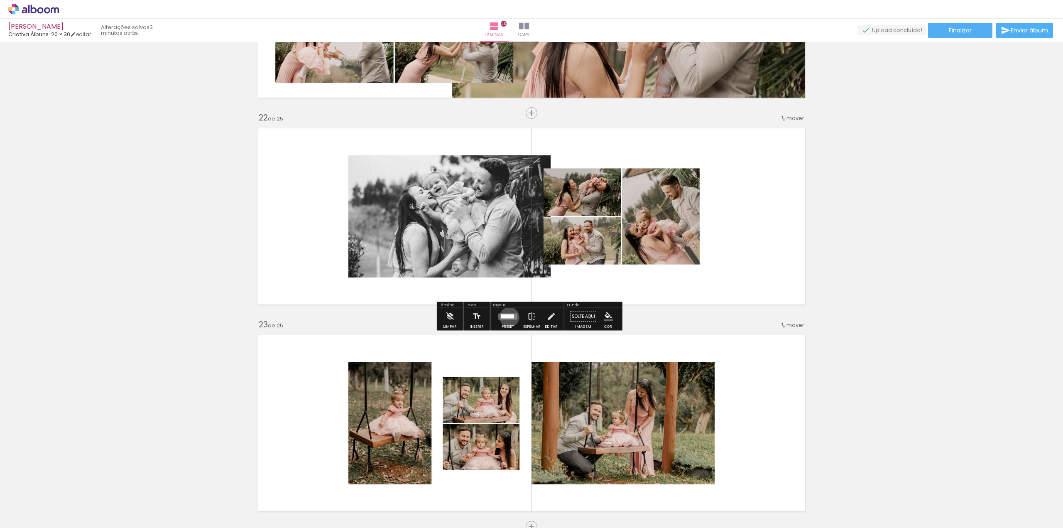
click at [507, 317] on div at bounding box center [507, 316] width 13 height 4
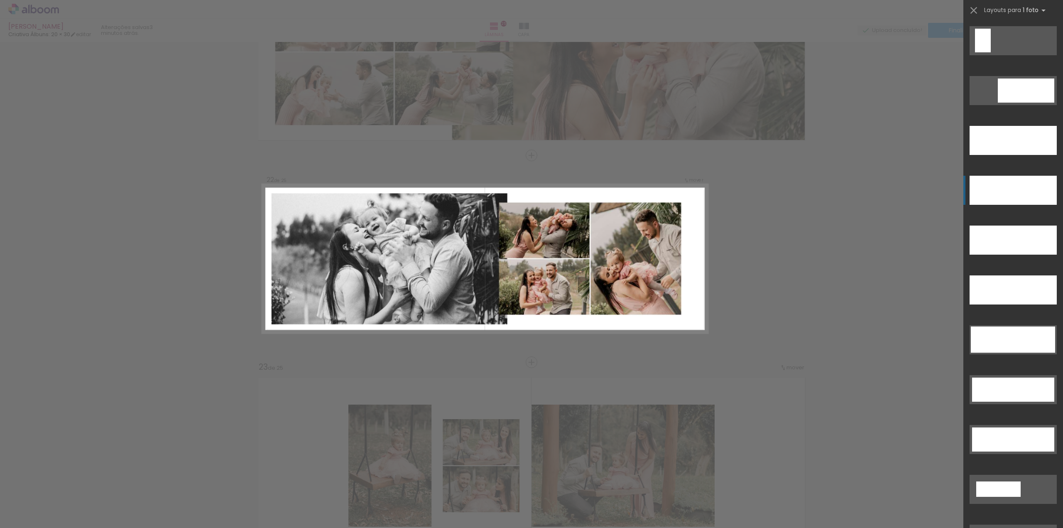
scroll to position [2284, 0]
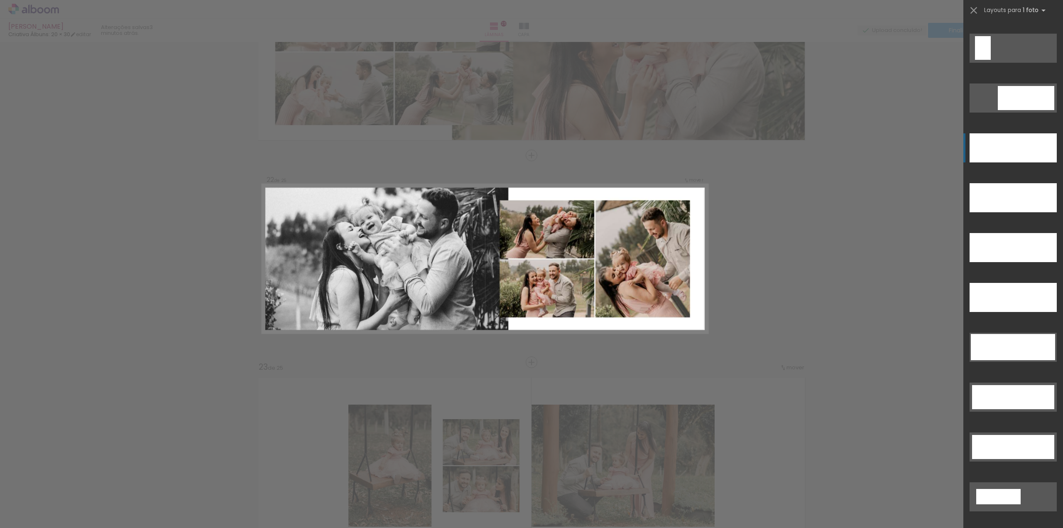
click at [1018, 153] on div at bounding box center [1012, 147] width 87 height 29
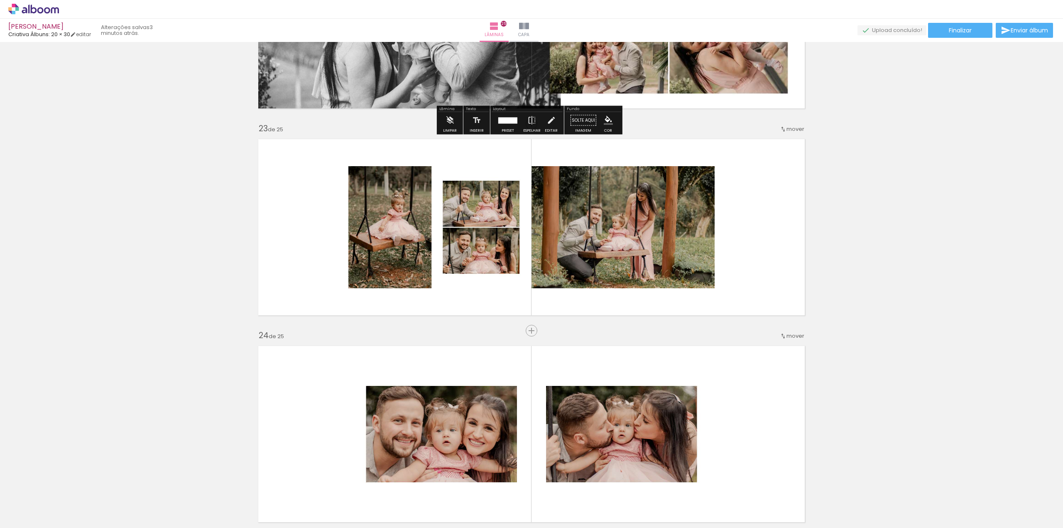
scroll to position [4492, 0]
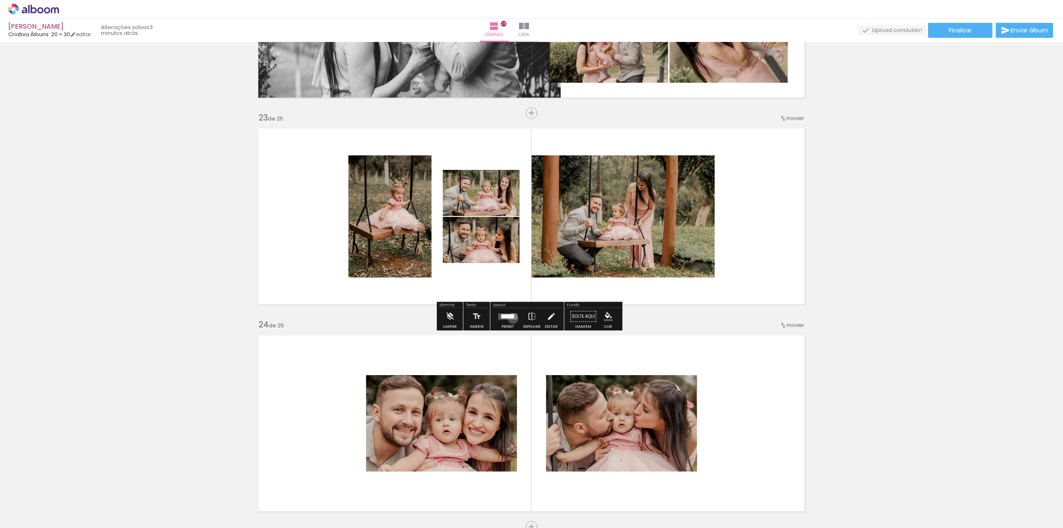
click at [511, 318] on quentale-layouter at bounding box center [507, 316] width 19 height 6
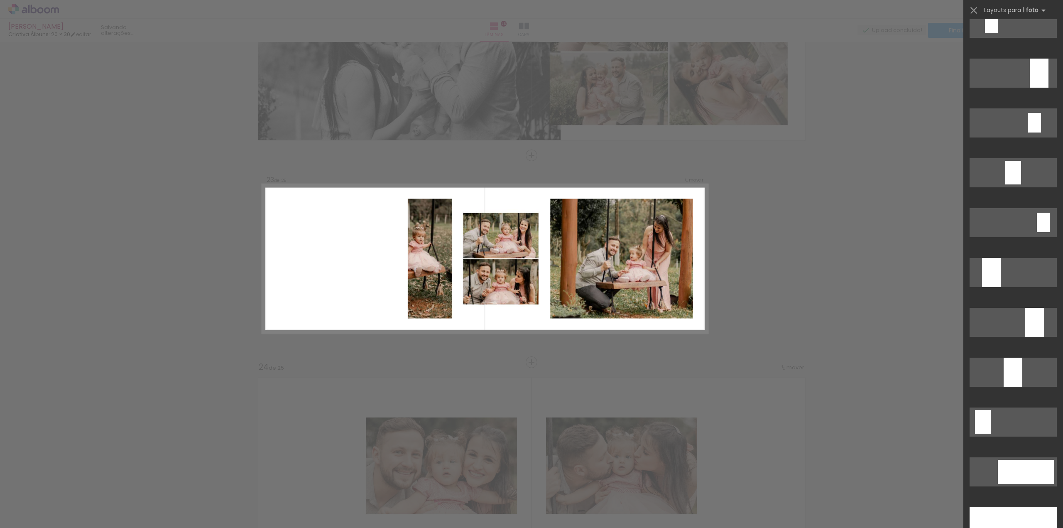
scroll to position [0, 0]
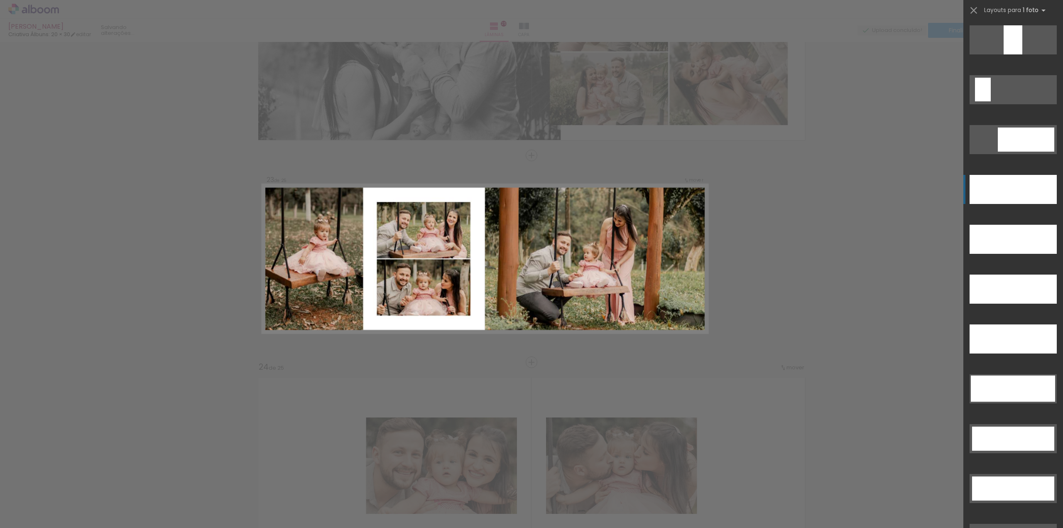
click at [1024, 202] on div at bounding box center [1012, 189] width 87 height 29
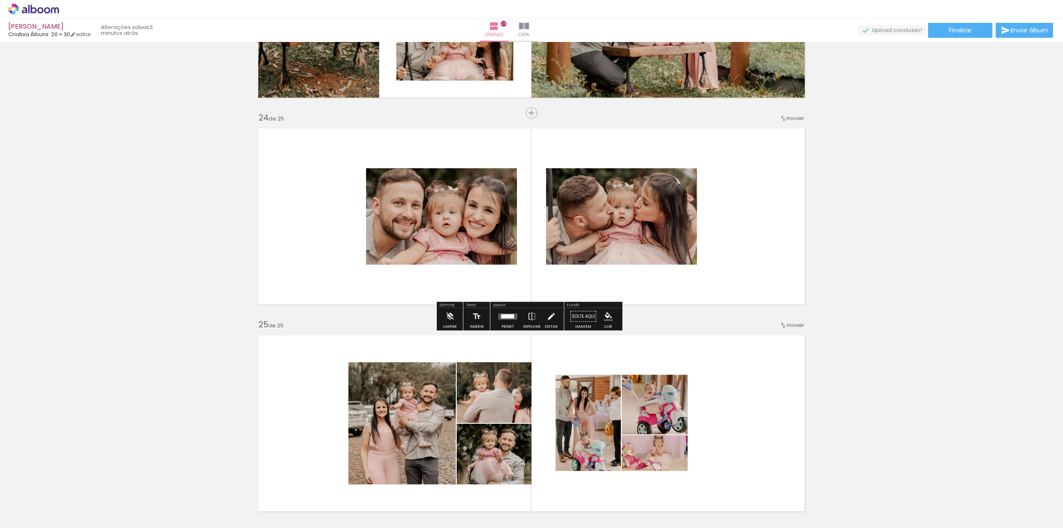
click at [504, 313] on div at bounding box center [508, 316] width 22 height 17
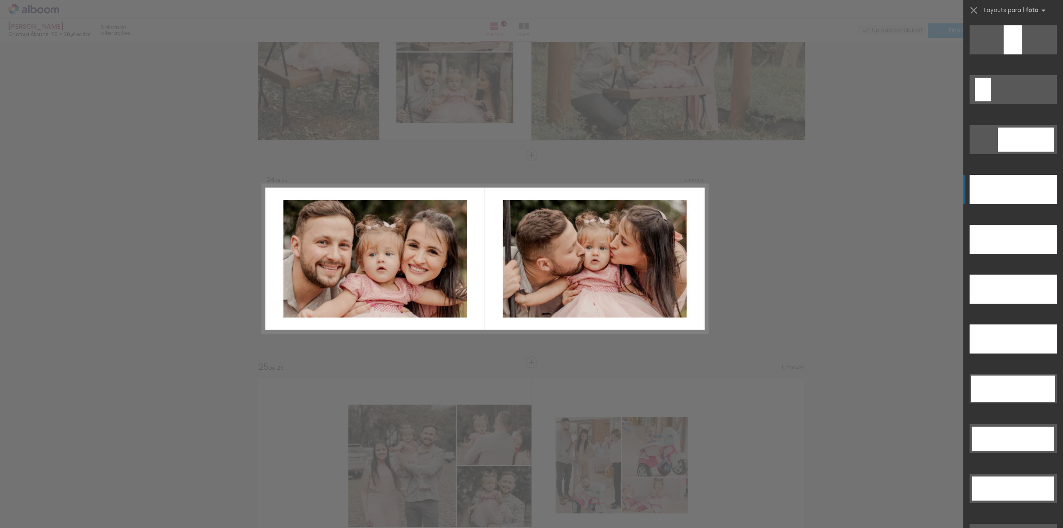
click at [1001, 186] on div at bounding box center [1012, 189] width 87 height 29
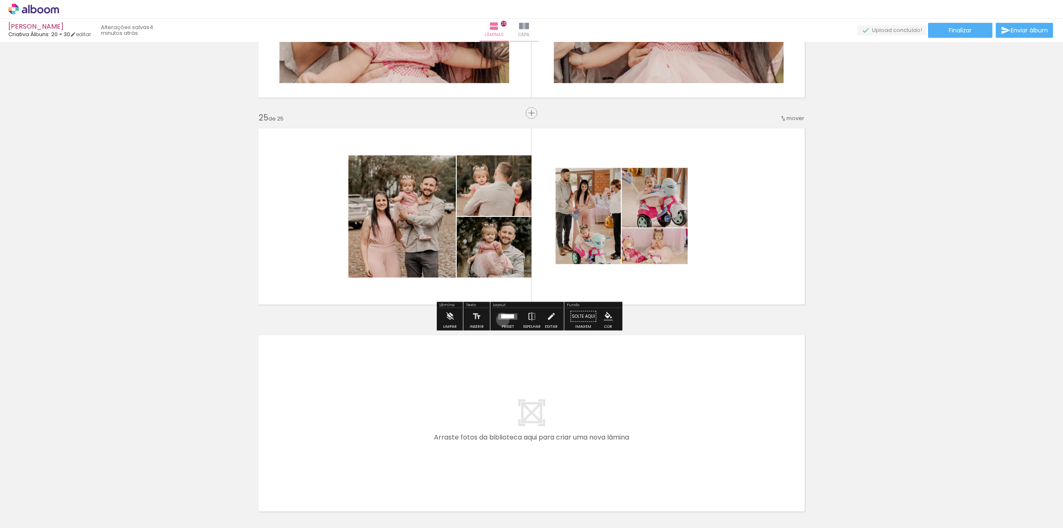
click at [501, 319] on div at bounding box center [508, 316] width 22 height 17
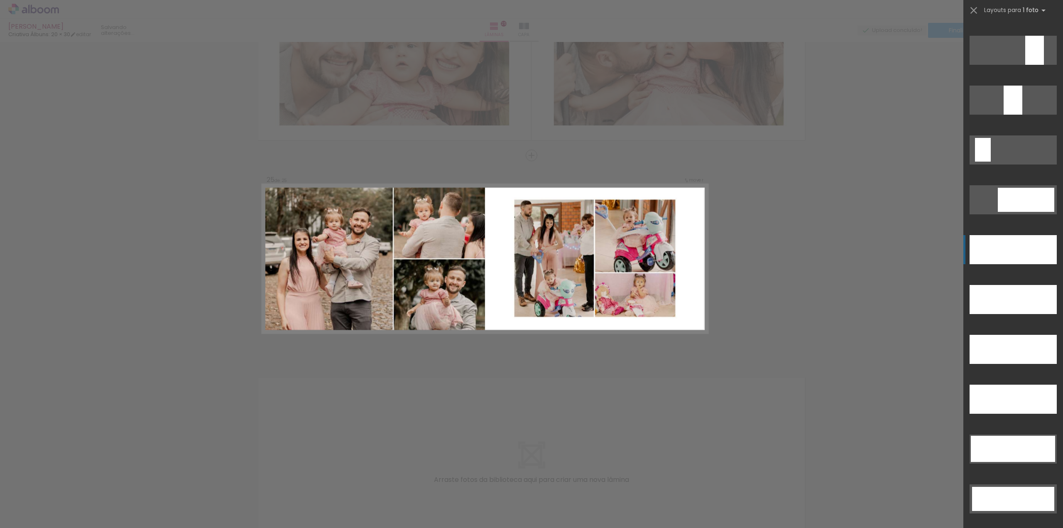
click at [1019, 259] on div at bounding box center [1012, 249] width 87 height 29
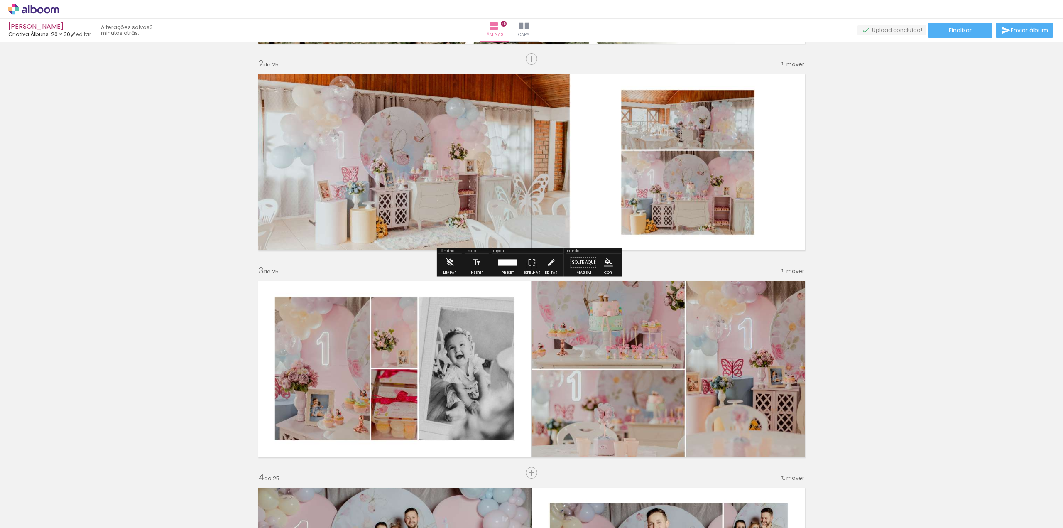
scroll to position [332, 0]
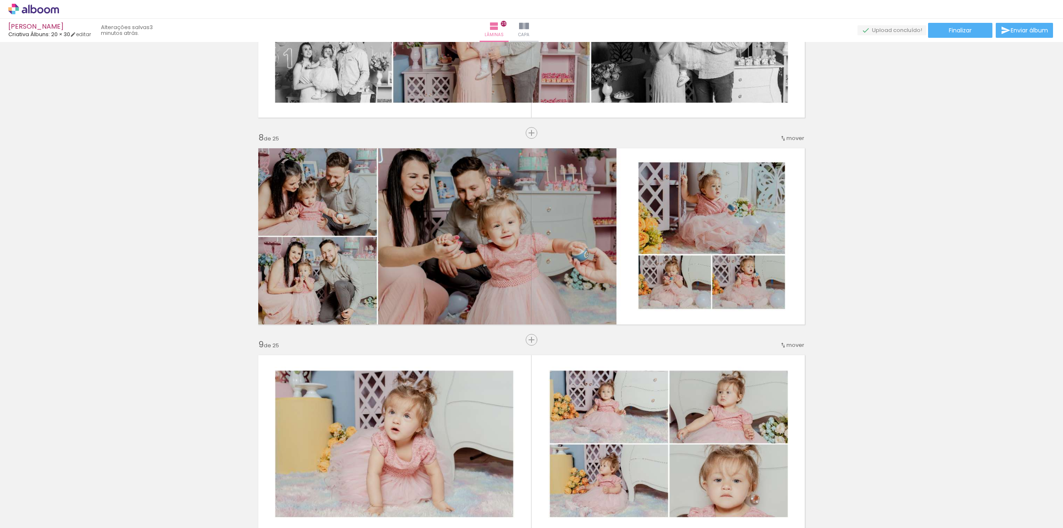
scroll to position [0, 170]
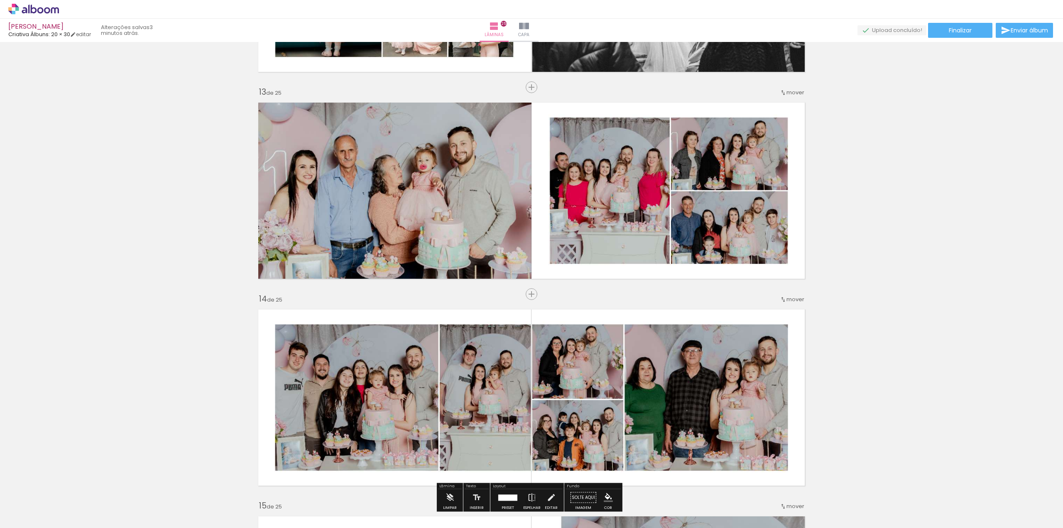
click at [1006, 315] on div "Inserir lâmina 1 de 25 Inserir lâmina 2 de 25 Inserir lâmina 3 de 25 Inserir lâ…" at bounding box center [531, 283] width 1063 height 5376
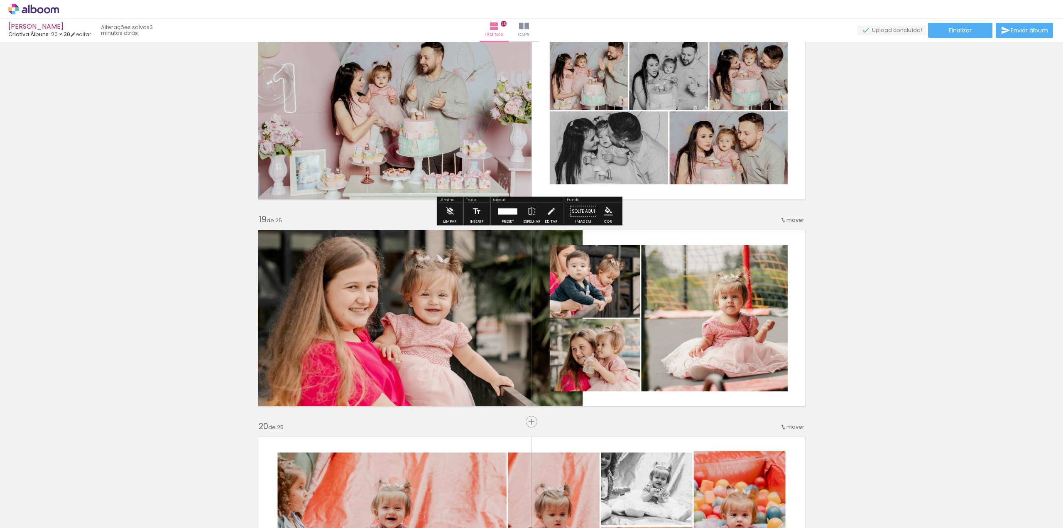
scroll to position [3272, 0]
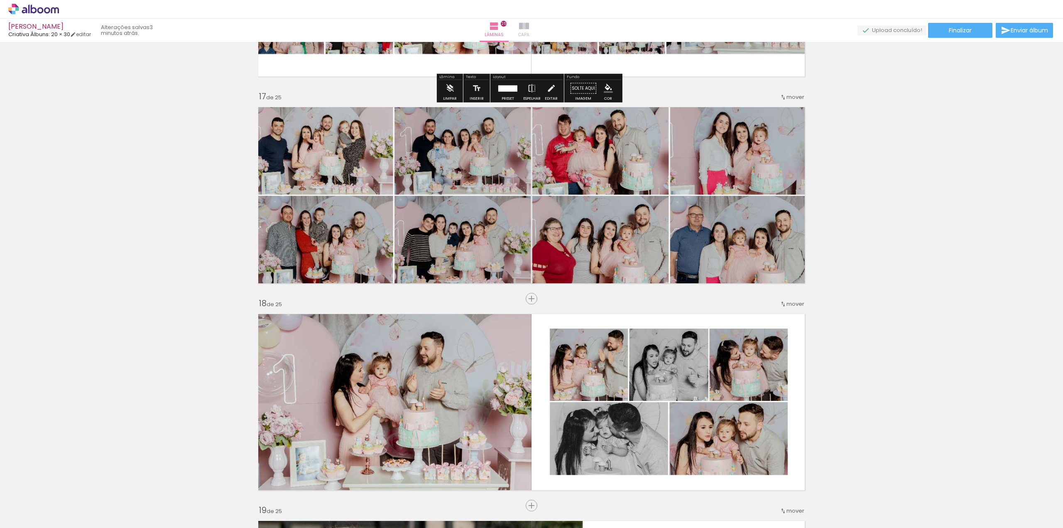
click at [529, 29] on iron-icon at bounding box center [524, 26] width 10 height 10
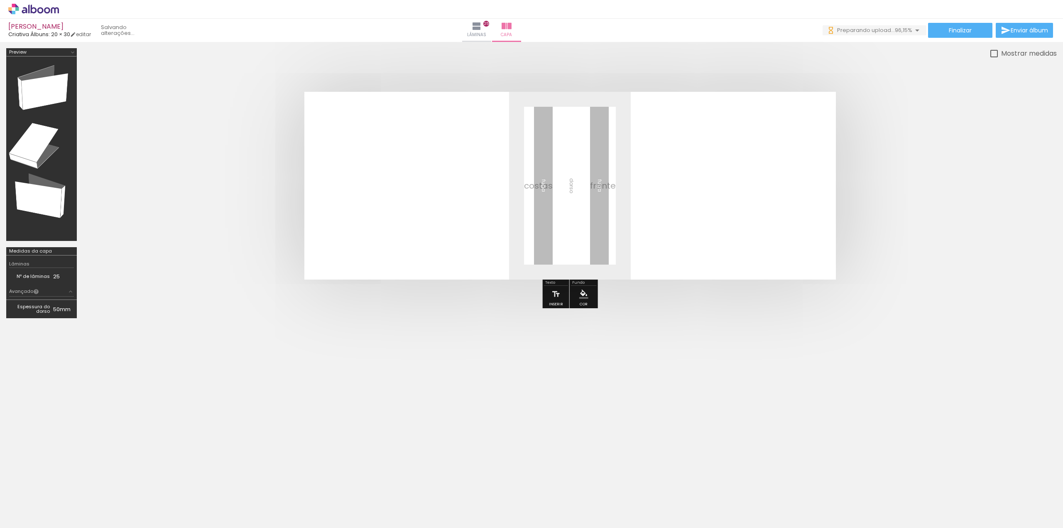
scroll to position [0, 217]
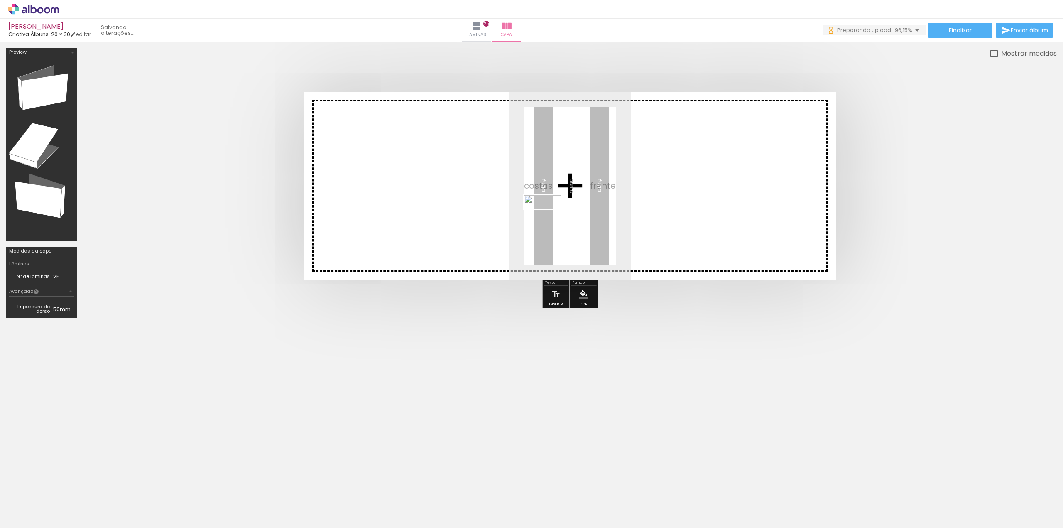
drag, startPoint x: 1033, startPoint y: 501, endPoint x: 549, endPoint y: 220, distance: 559.2
click at [549, 220] on quentale-workspace at bounding box center [531, 264] width 1063 height 528
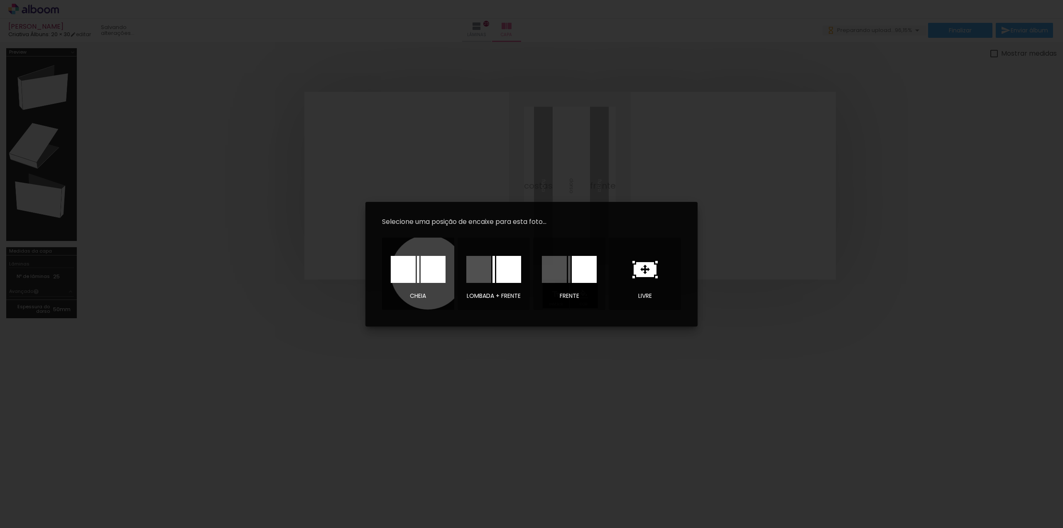
click at [428, 272] on div at bounding box center [433, 269] width 25 height 27
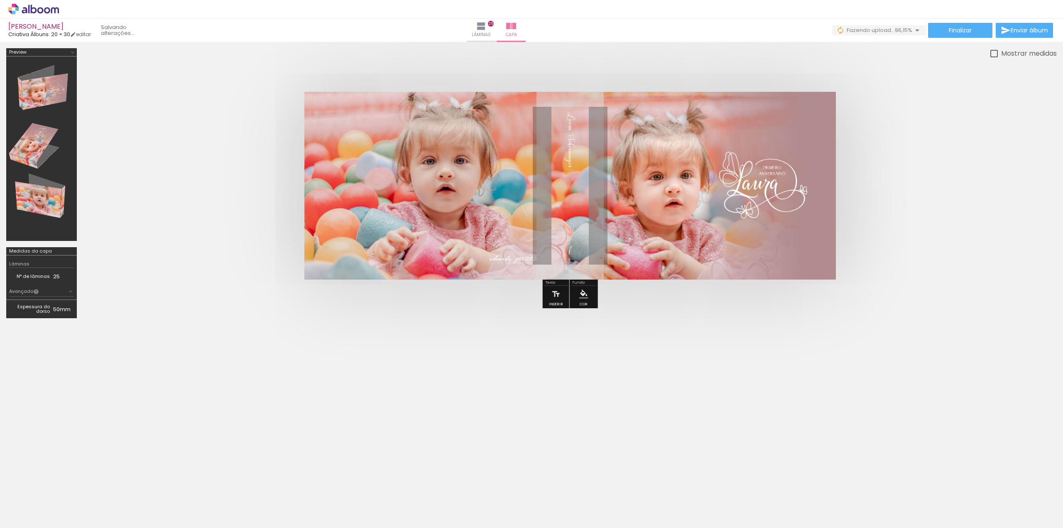
scroll to position [0, 217]
click at [64, 307] on td "50mm" at bounding box center [63, 309] width 21 height 12
click at [991, 54] on div at bounding box center [993, 53] width 7 height 7
type paper-checkbox "on"
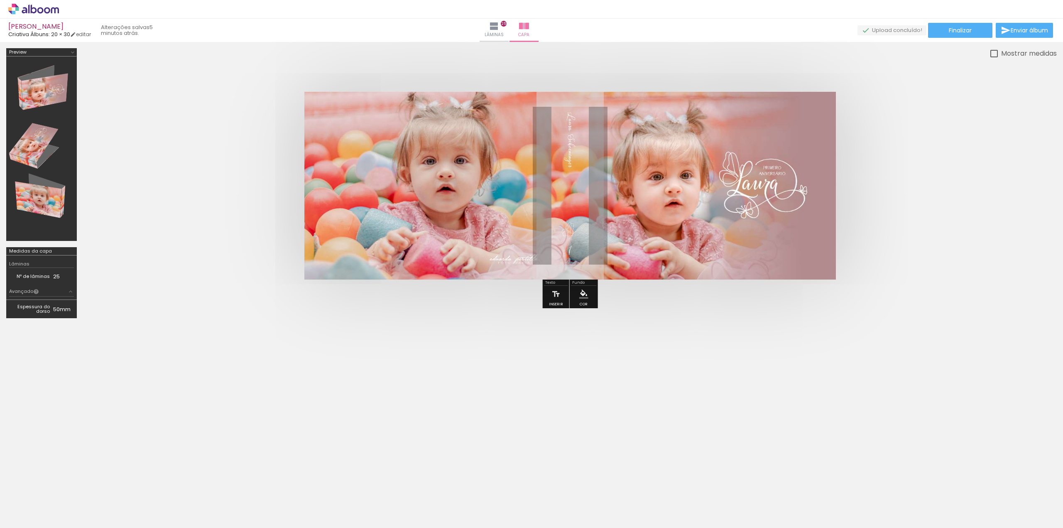
click at [45, 312] on td "Espessura do dorso" at bounding box center [31, 309] width 44 height 12
click at [73, 290] on iron-icon at bounding box center [70, 291] width 7 height 7
click at [61, 310] on input "0" at bounding box center [59, 310] width 9 height 8
click at [0, 0] on slot "25" at bounding box center [0, 0] width 0 height 0
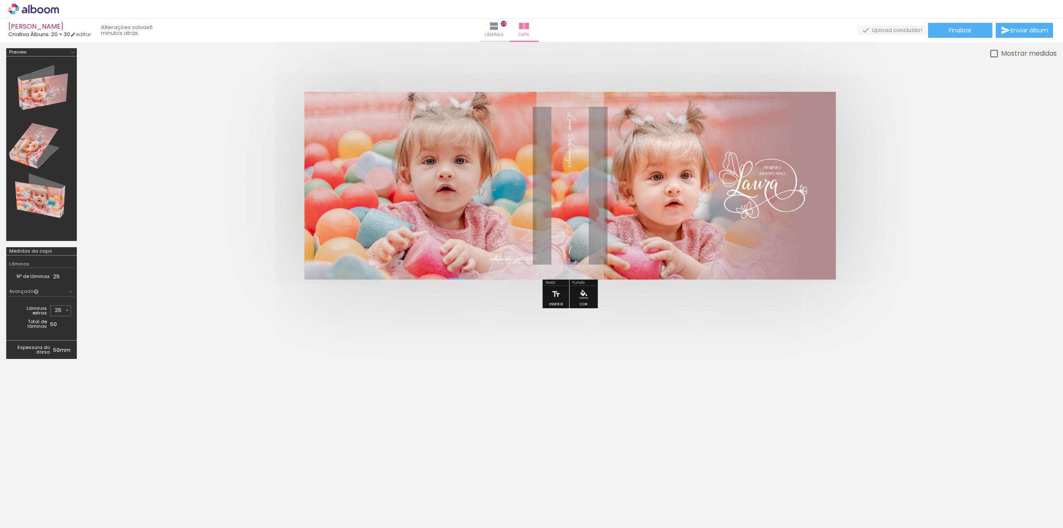
click at [154, 193] on quentale-cover at bounding box center [569, 186] width 907 height 188
click at [66, 310] on iron-icon at bounding box center [67, 310] width 7 height 7
click at [59, 312] on paper-item "0" at bounding box center [55, 312] width 20 height 17
type input "0"
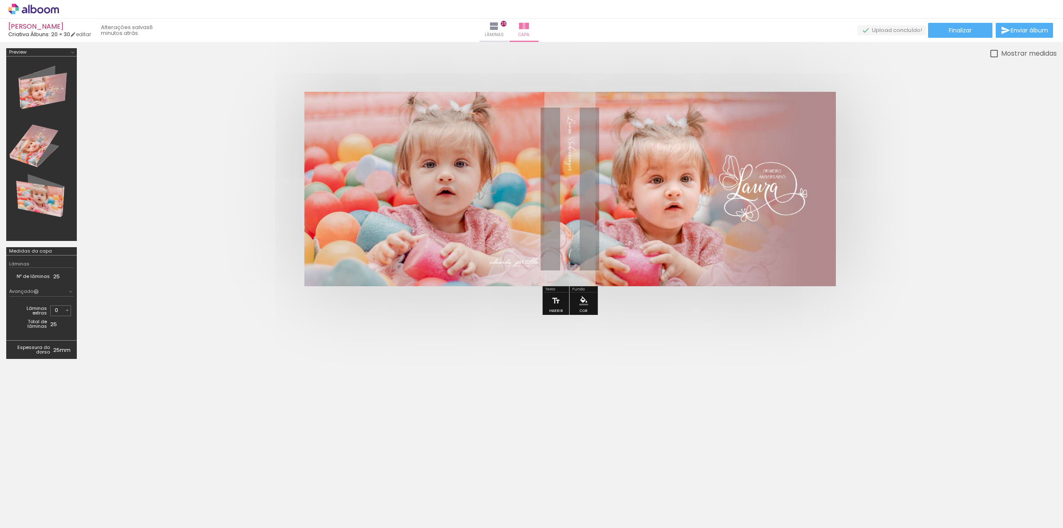
click at [173, 320] on quentale-cover-editor at bounding box center [570, 206] width 974 height 317
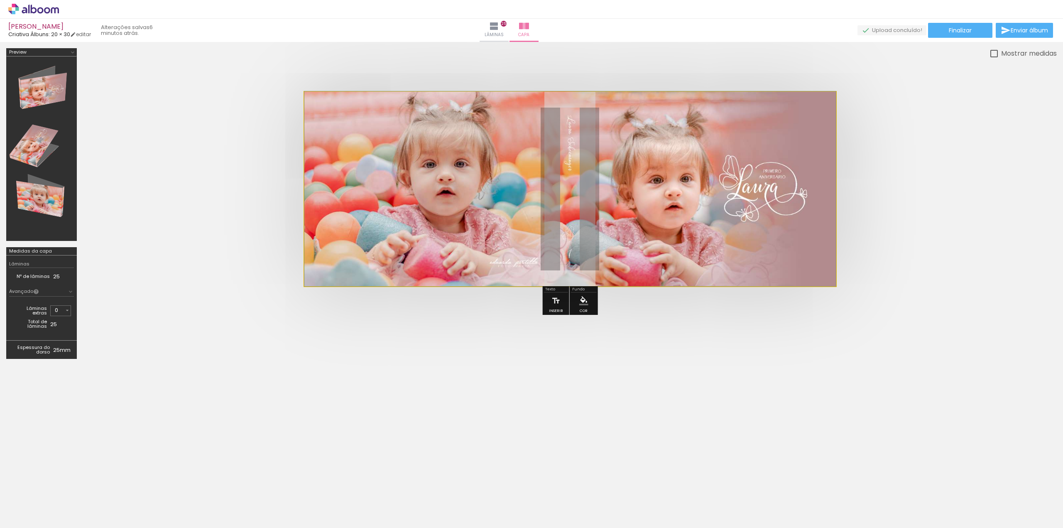
click at [402, 284] on quentale-photo at bounding box center [569, 189] width 531 height 194
drag, startPoint x: 337, startPoint y: 113, endPoint x: 272, endPoint y: 107, distance: 65.4
type paper-slider "100"
click at [272, 107] on quentale-cover at bounding box center [569, 189] width 907 height 194
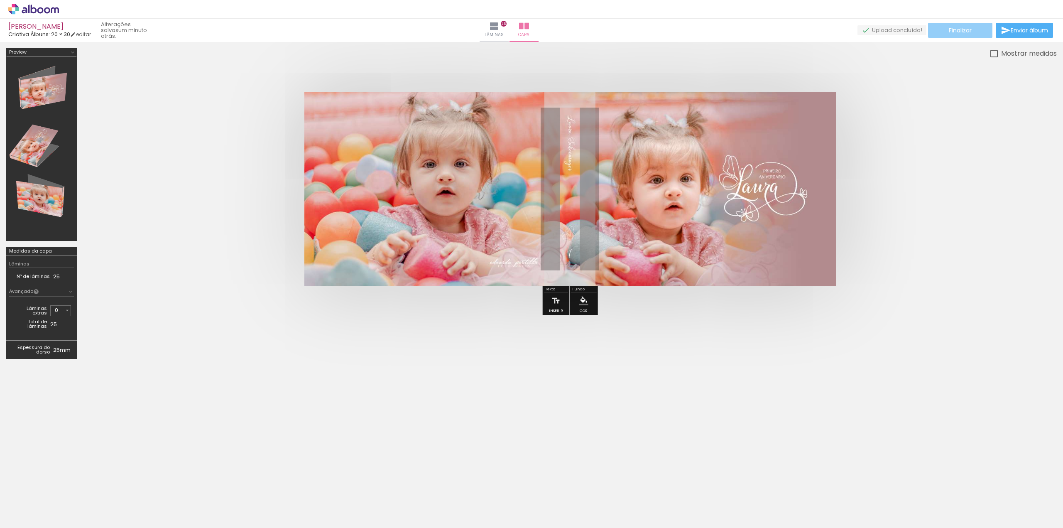
click at [952, 28] on span "Finalizar" at bounding box center [960, 30] width 23 height 6
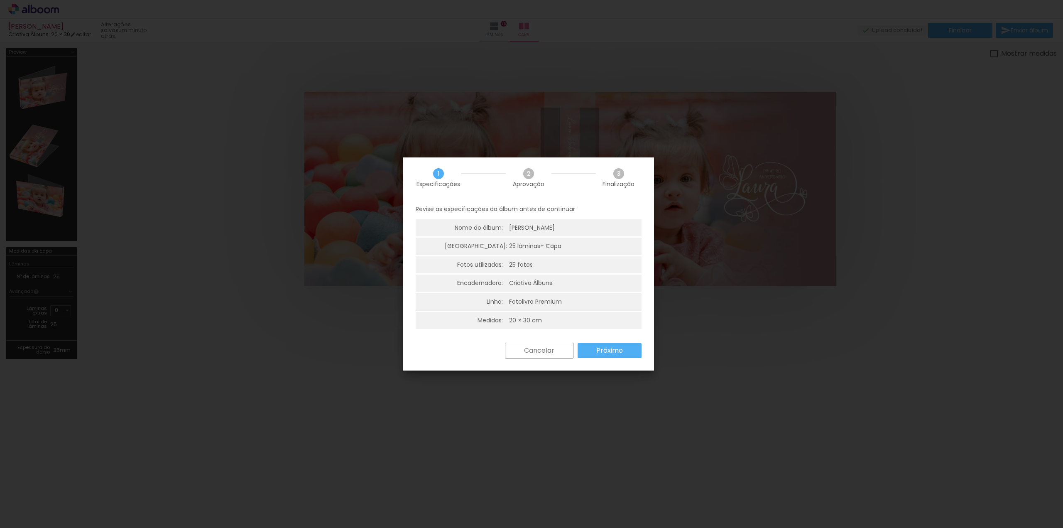
scroll to position [2, 0]
click at [0, 0] on slot "Próximo" at bounding box center [0, 0] width 0 height 0
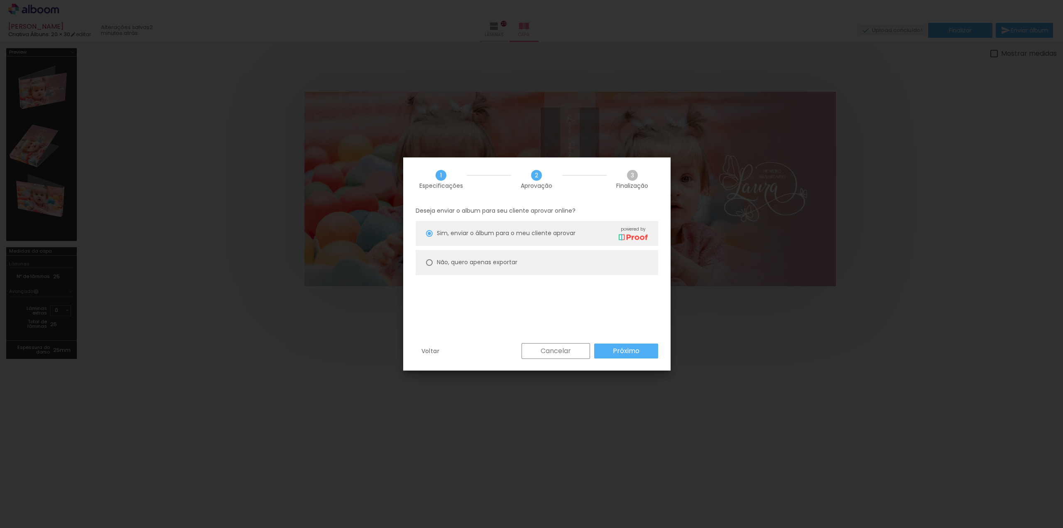
click at [0, 0] on slot "Não, quero apenas exportar" at bounding box center [0, 0] width 0 height 0
type paper-radio-button "on"
click at [0, 0] on slot "Próximo" at bounding box center [0, 0] width 0 height 0
type input "Alta, 300 DPI"
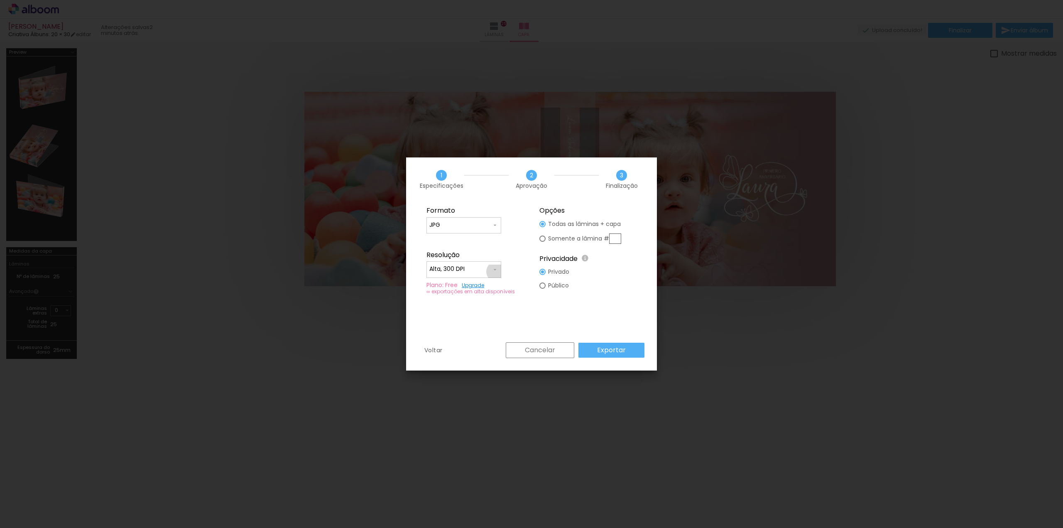
click at [497, 272] on iron-icon at bounding box center [495, 269] width 7 height 7
click at [521, 250] on fieldset "Formato JPG PDF Resolução Alta, 300 DPI Baixa Plano: Free Upgrade ∞ exportações…" at bounding box center [474, 250] width 111 height 99
click at [0, 0] on slot "Exportar" at bounding box center [0, 0] width 0 height 0
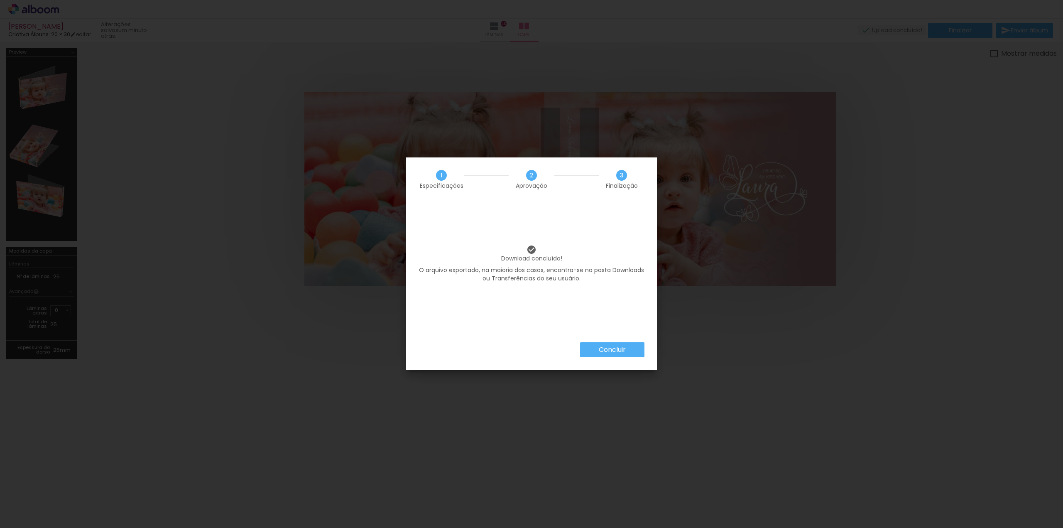
click at [0, 0] on slot "Concluir" at bounding box center [0, 0] width 0 height 0
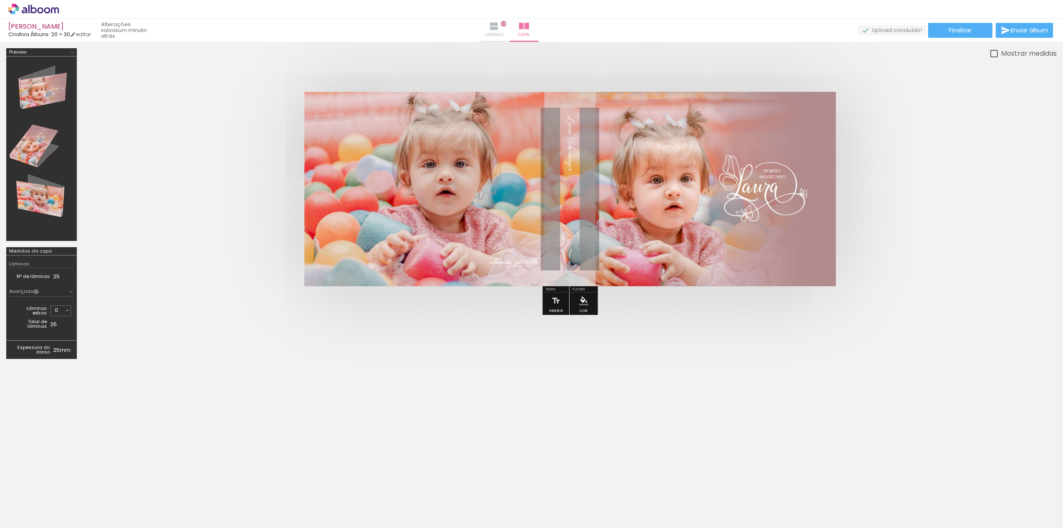
click at [499, 29] on iron-icon at bounding box center [494, 26] width 10 height 10
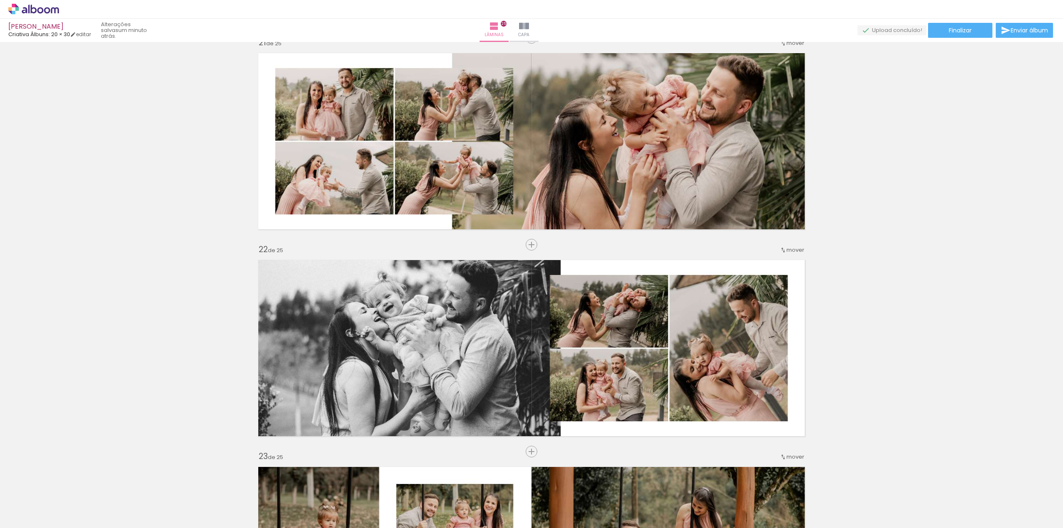
scroll to position [4152, 0]
